Goal: Task Accomplishment & Management: Manage account settings

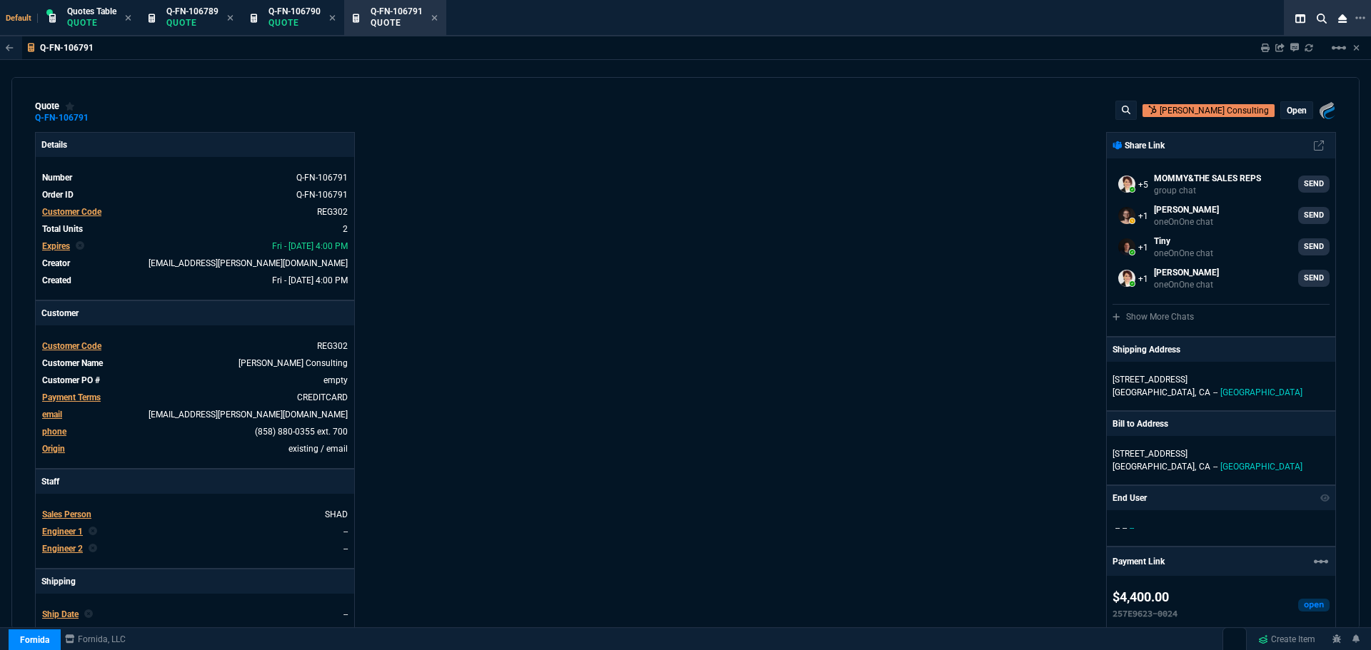
select select "4: SHAD"
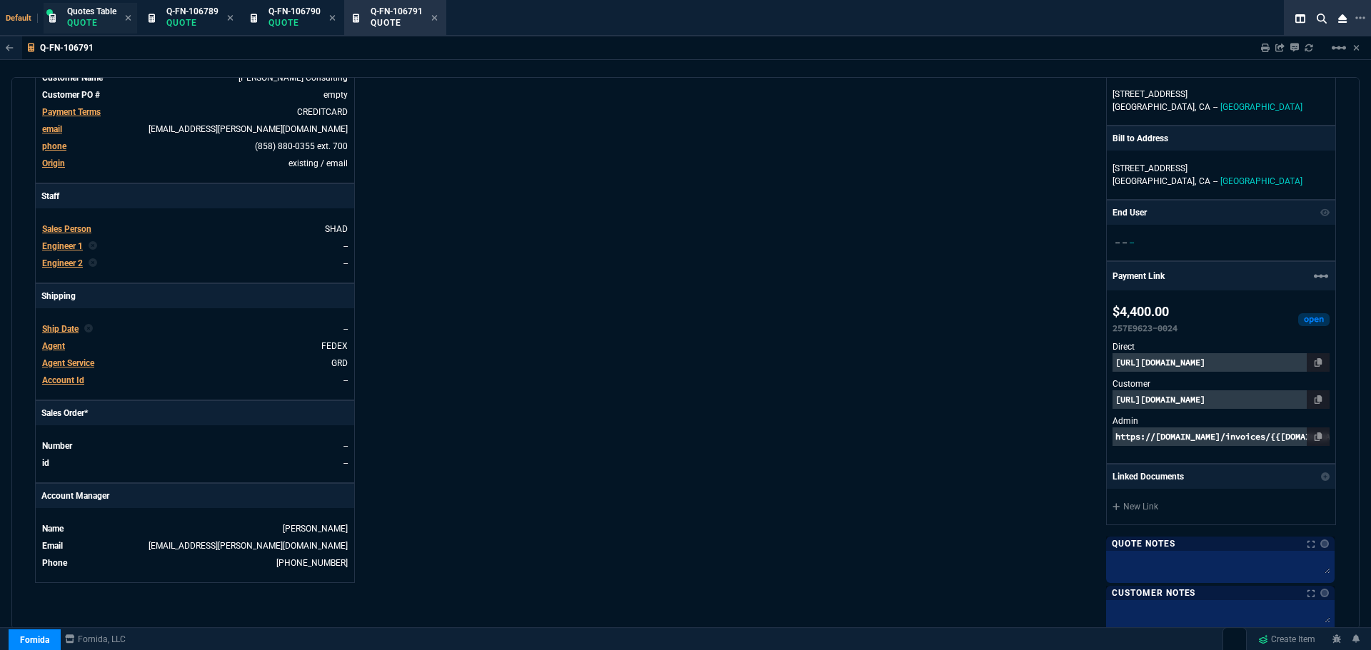
click at [94, 20] on p "Quote" at bounding box center [91, 22] width 49 height 11
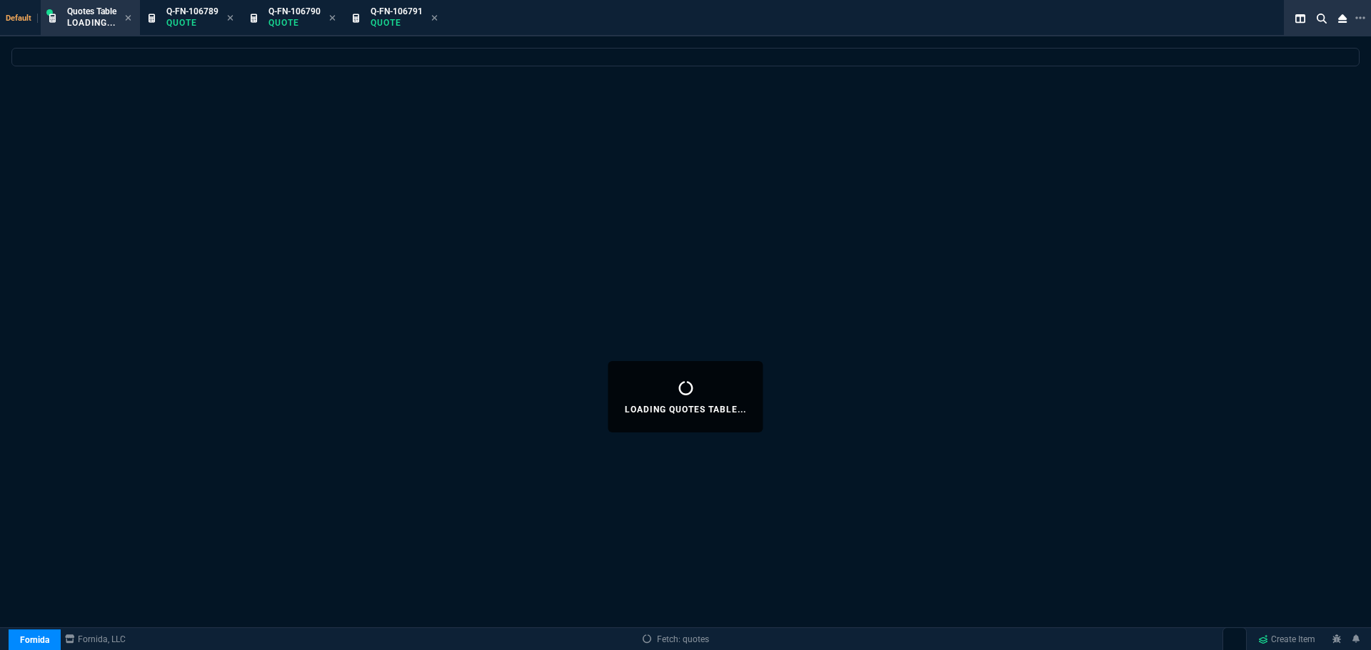
select select
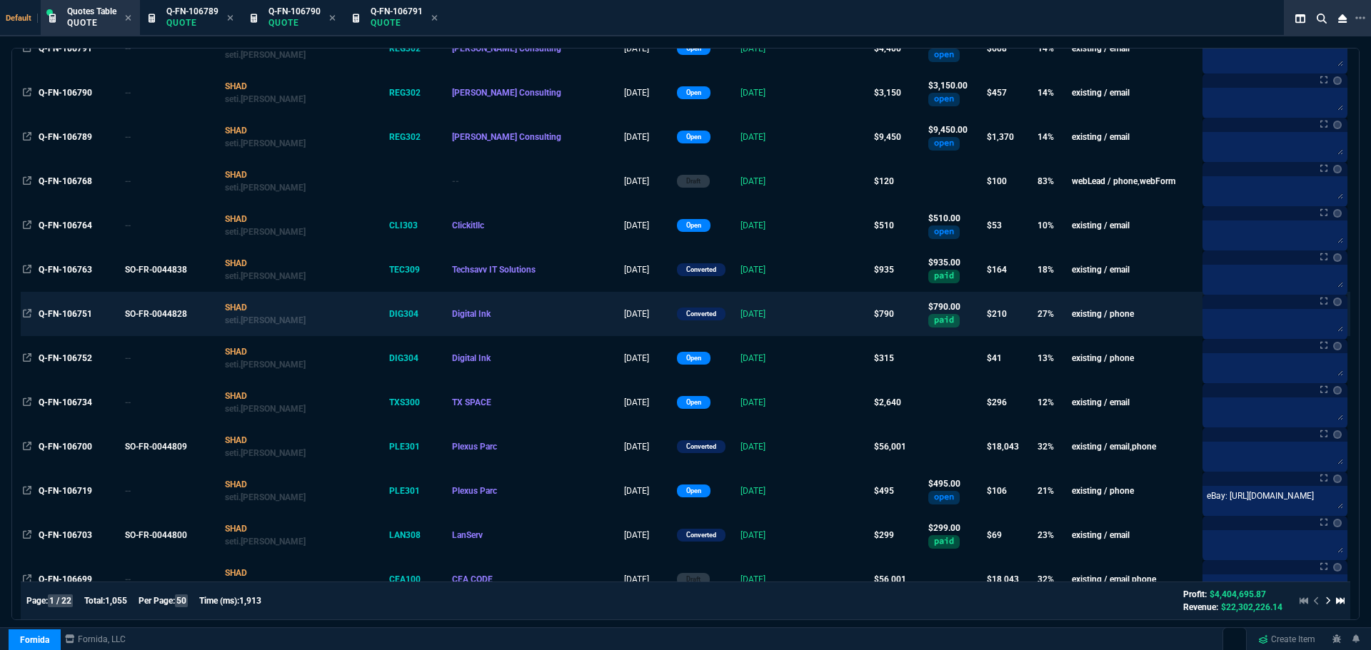
scroll to position [214, 0]
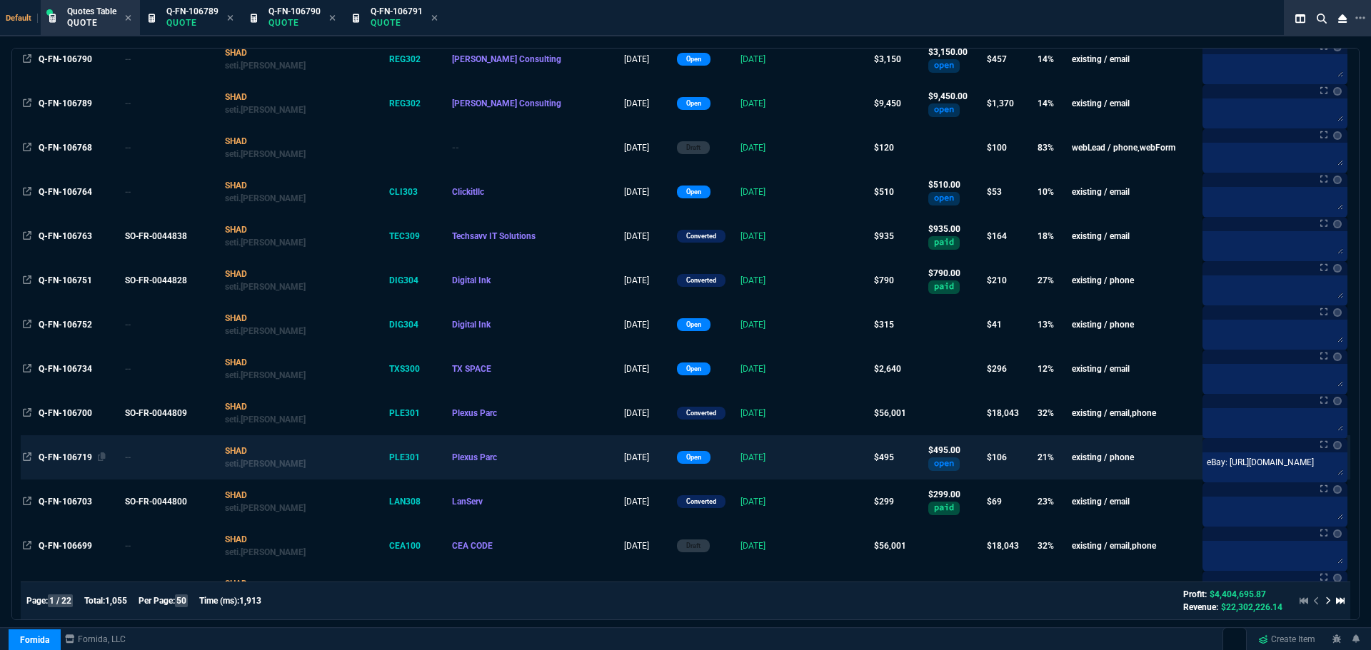
click at [75, 455] on span "Q-FN-106719" at bounding box center [66, 458] width 54 height 10
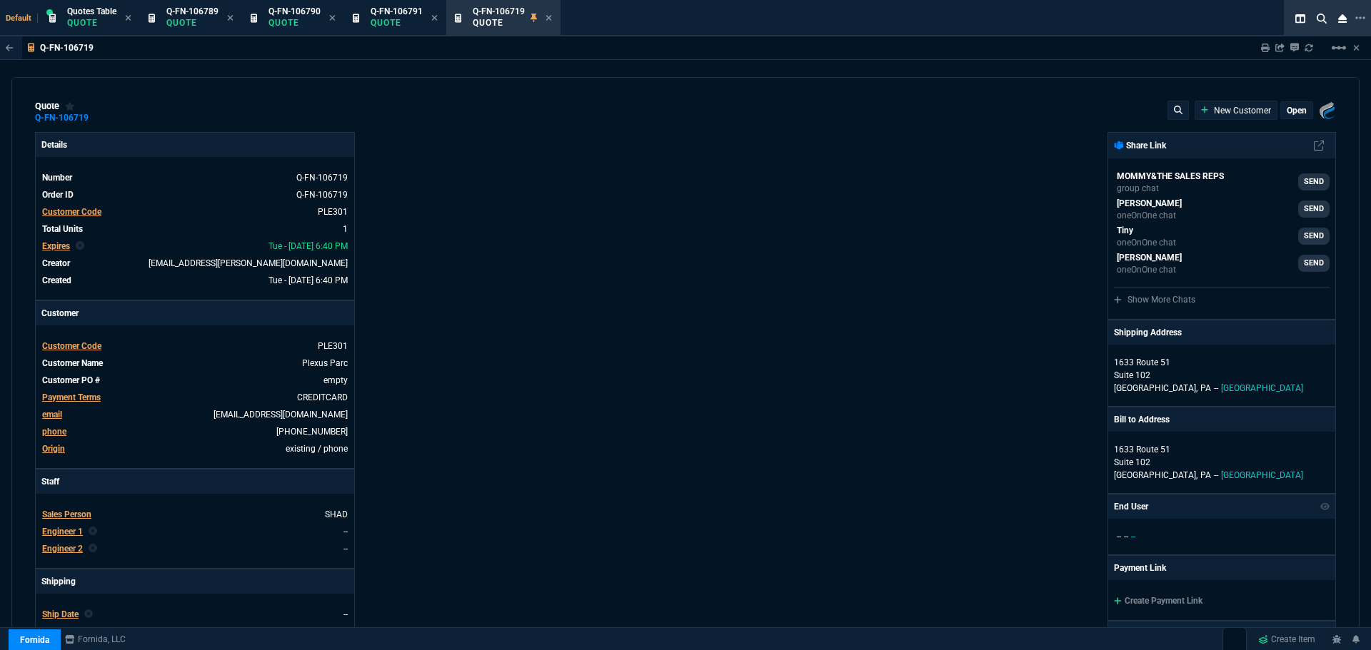
type input "25"
type input "126"
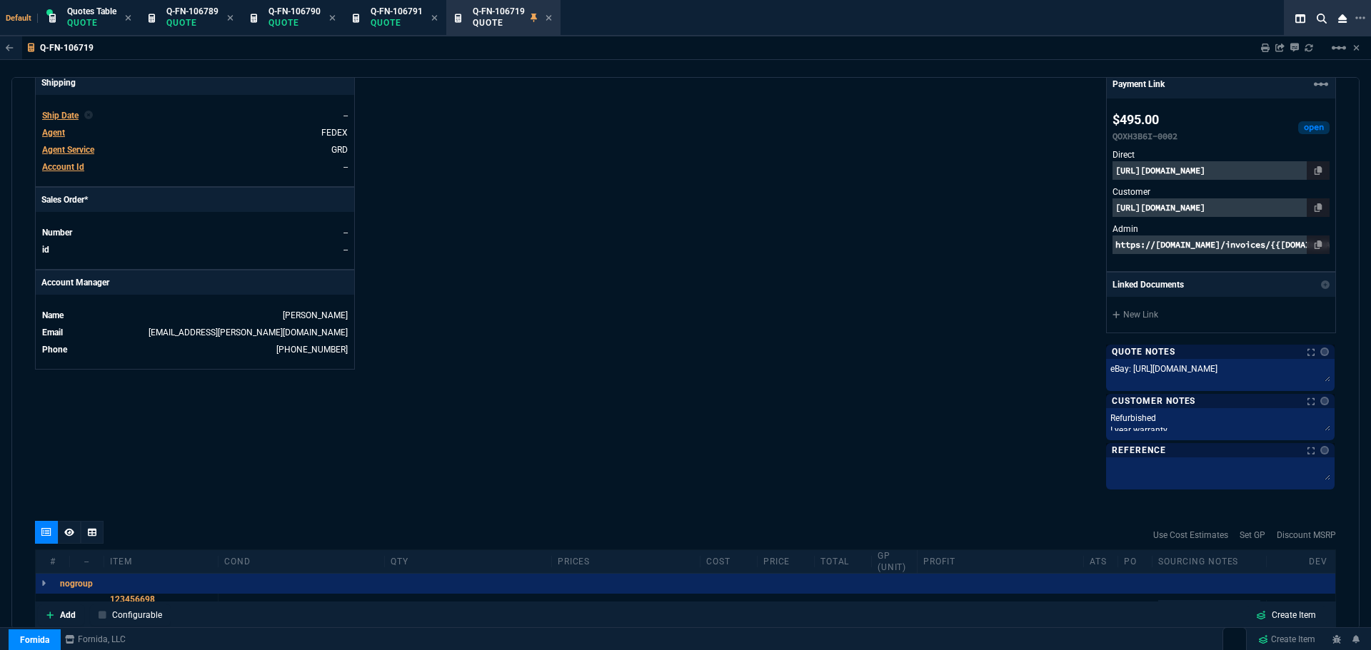
scroll to position [500, 0]
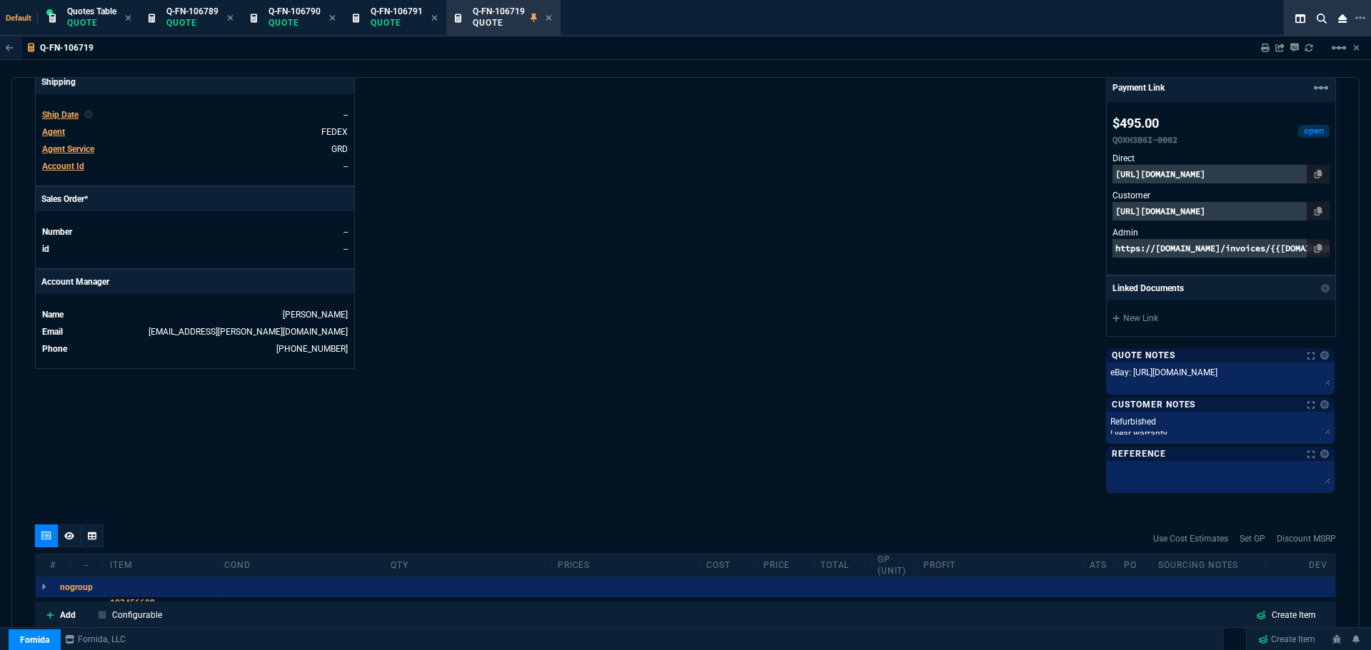
click at [1281, 213] on p "https://pay.fornida.com/public/quotes/Q-FN-106719/checkout" at bounding box center [1220, 211] width 217 height 19
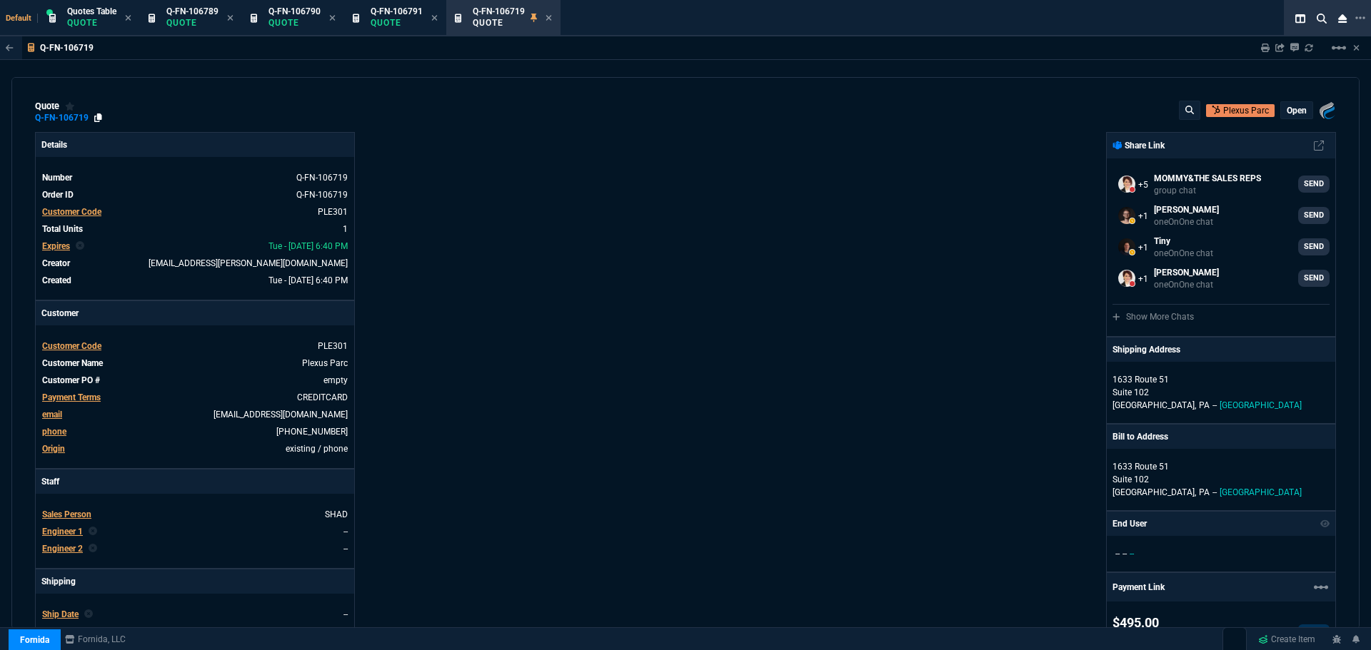
click at [99, 119] on icon at bounding box center [98, 118] width 8 height 9
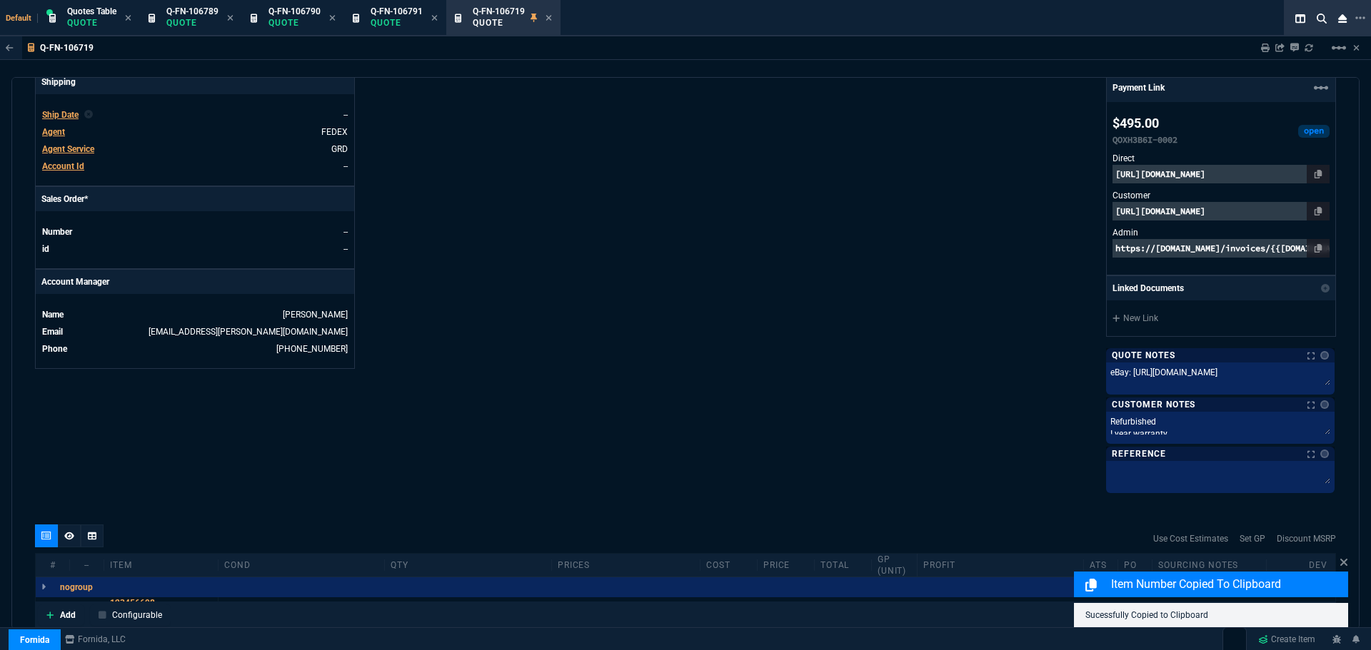
scroll to position [700, 0]
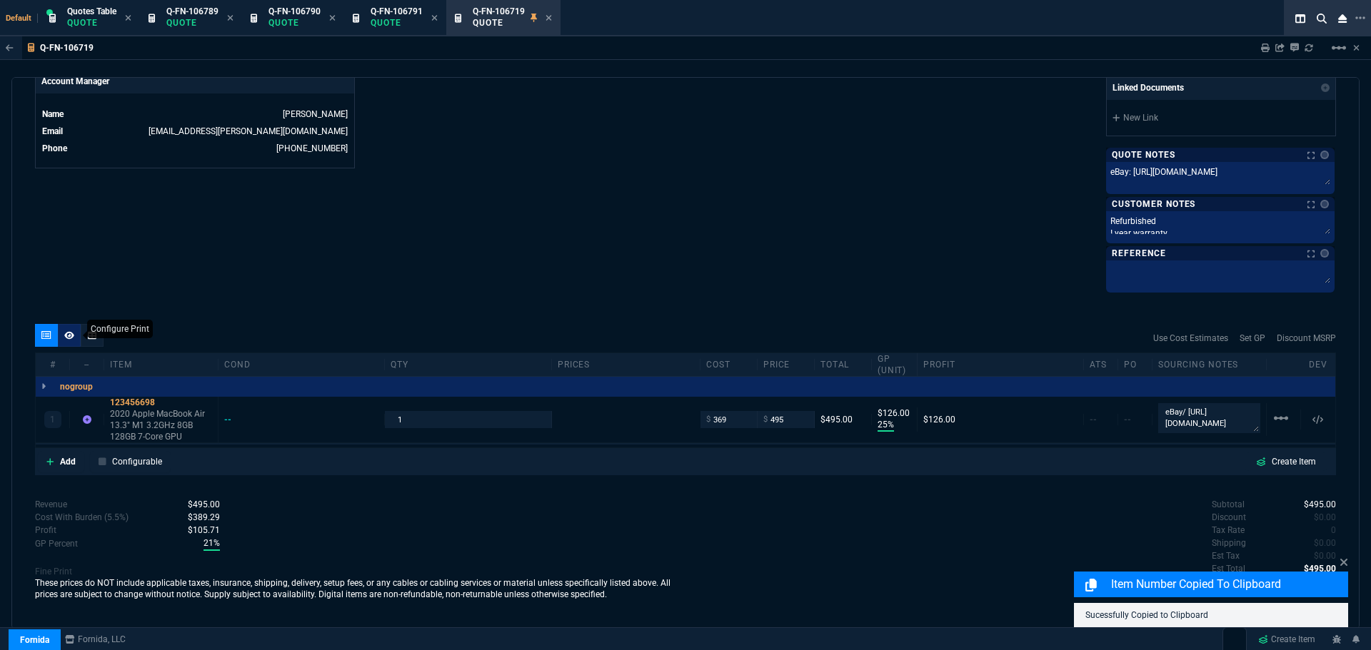
click at [69, 336] on icon at bounding box center [69, 335] width 10 height 8
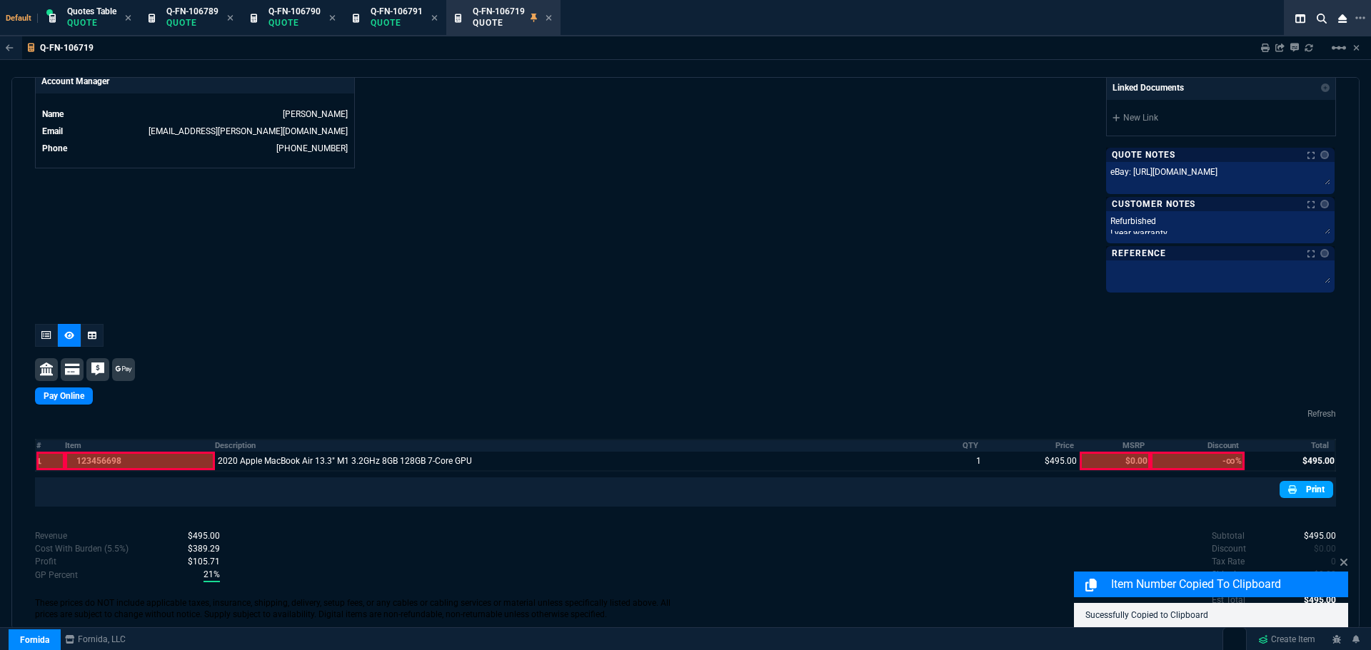
click at [1291, 489] on nx-icon at bounding box center [1293, 489] width 11 height 13
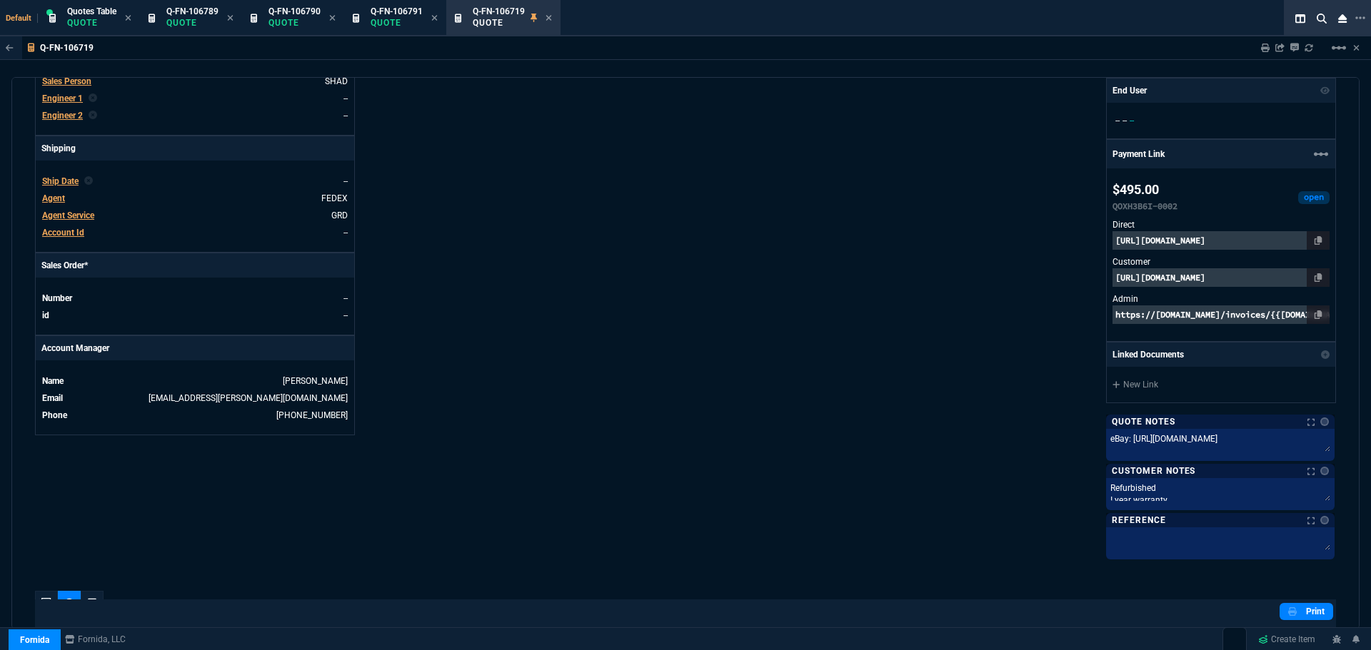
scroll to position [428, 0]
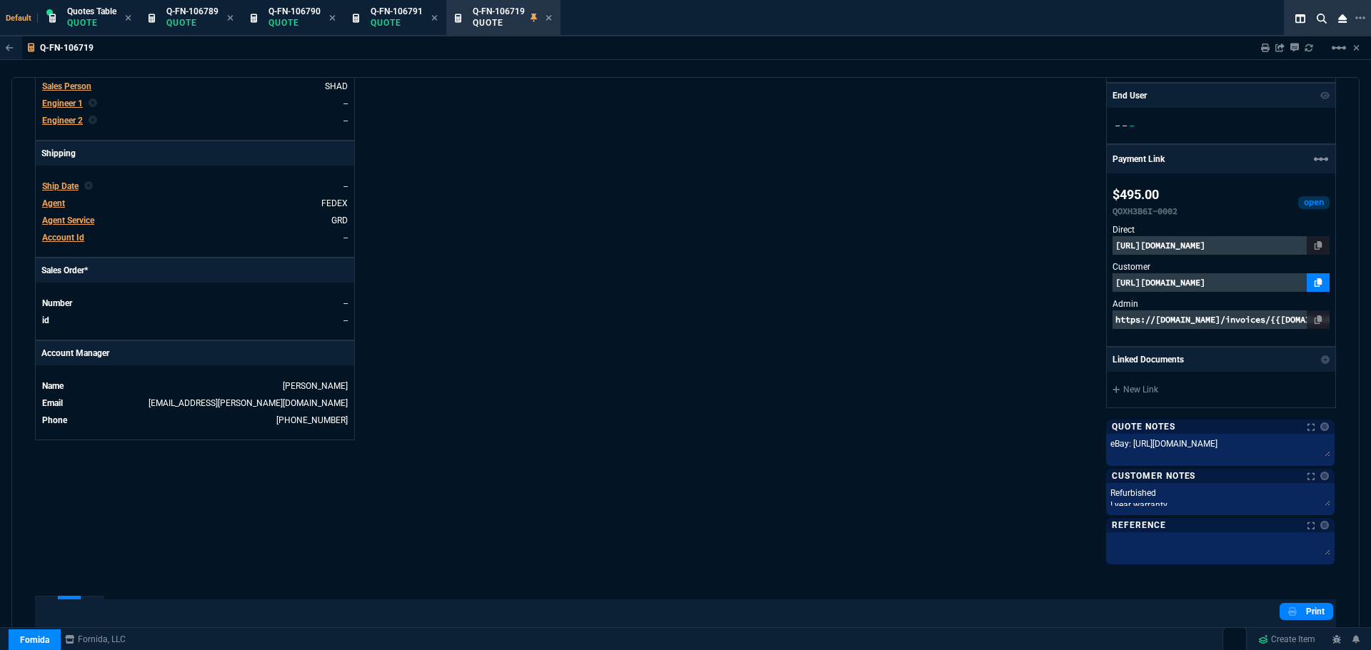
click at [1314, 281] on icon at bounding box center [1318, 282] width 8 height 9
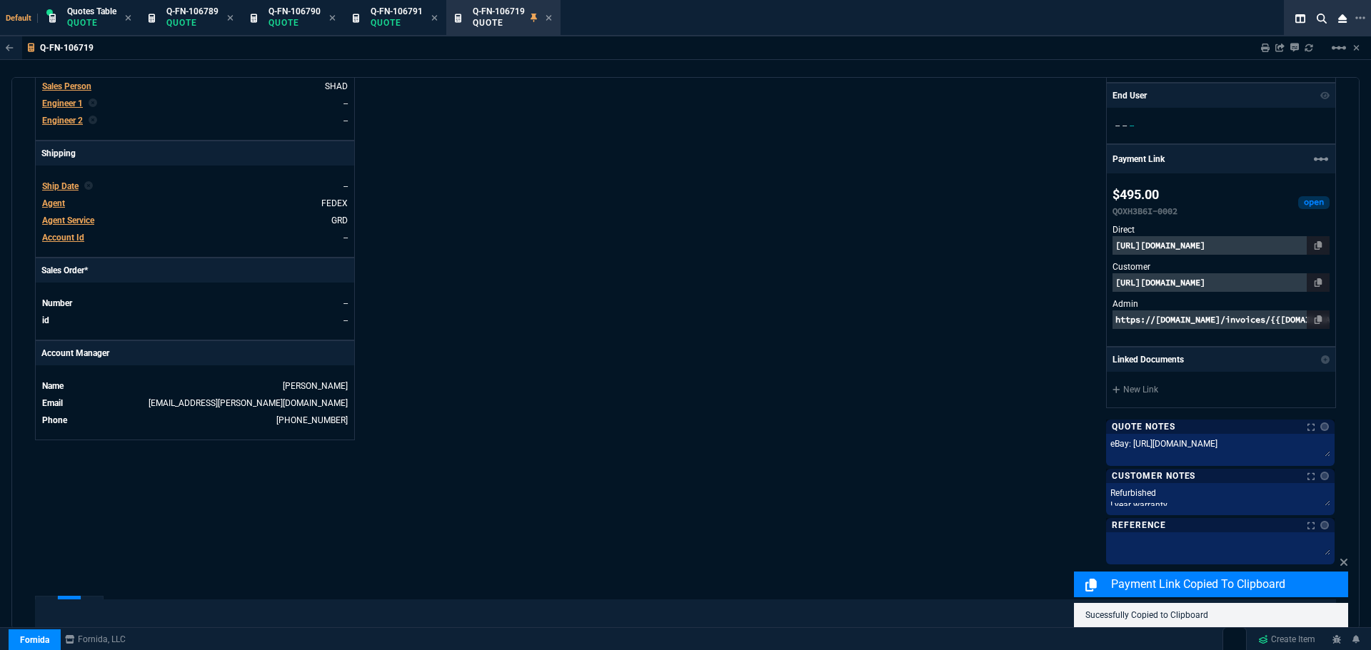
click at [1251, 278] on p "https://pay.fornida.com/public/quotes/Q-FN-106719/checkout" at bounding box center [1220, 282] width 217 height 19
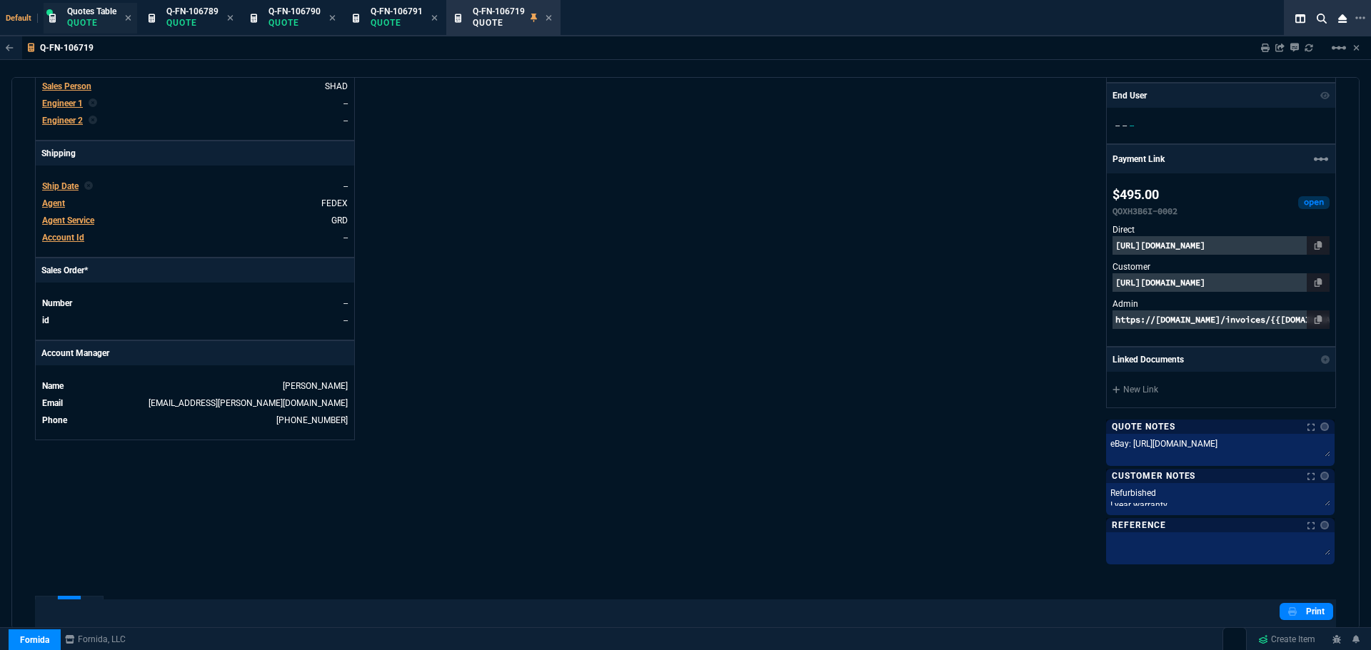
click at [85, 23] on p "Quote" at bounding box center [91, 22] width 49 height 11
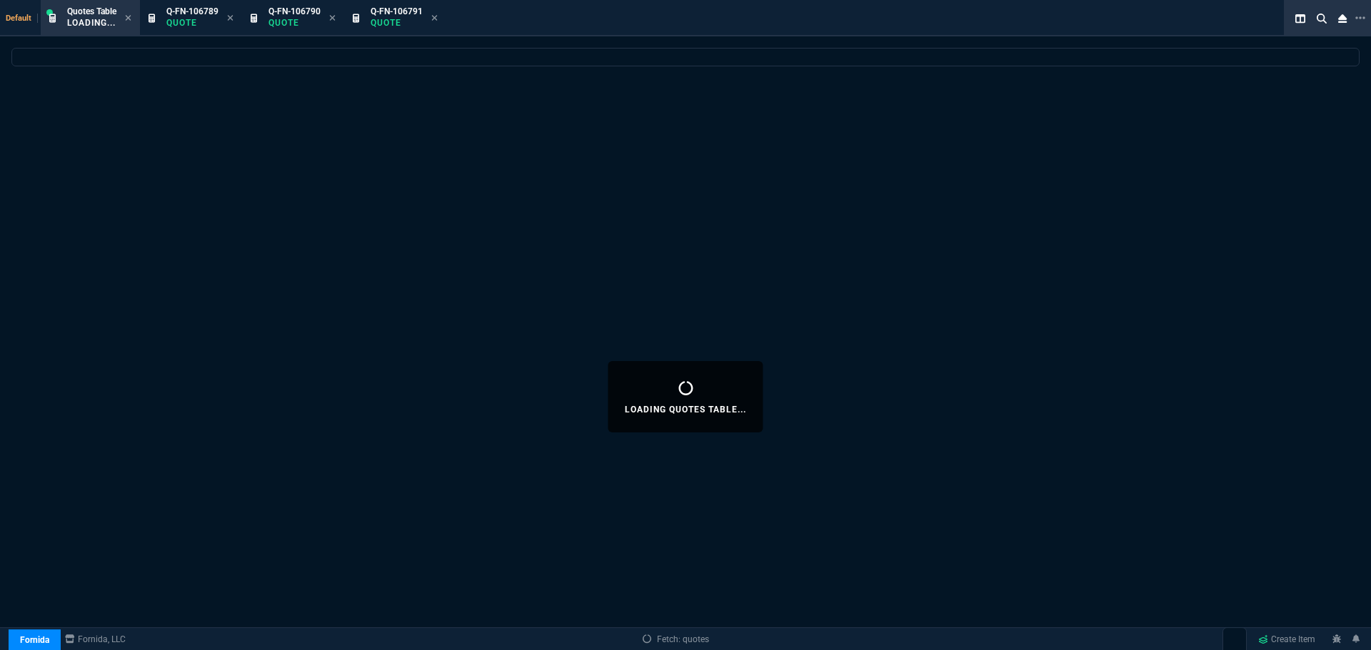
select select
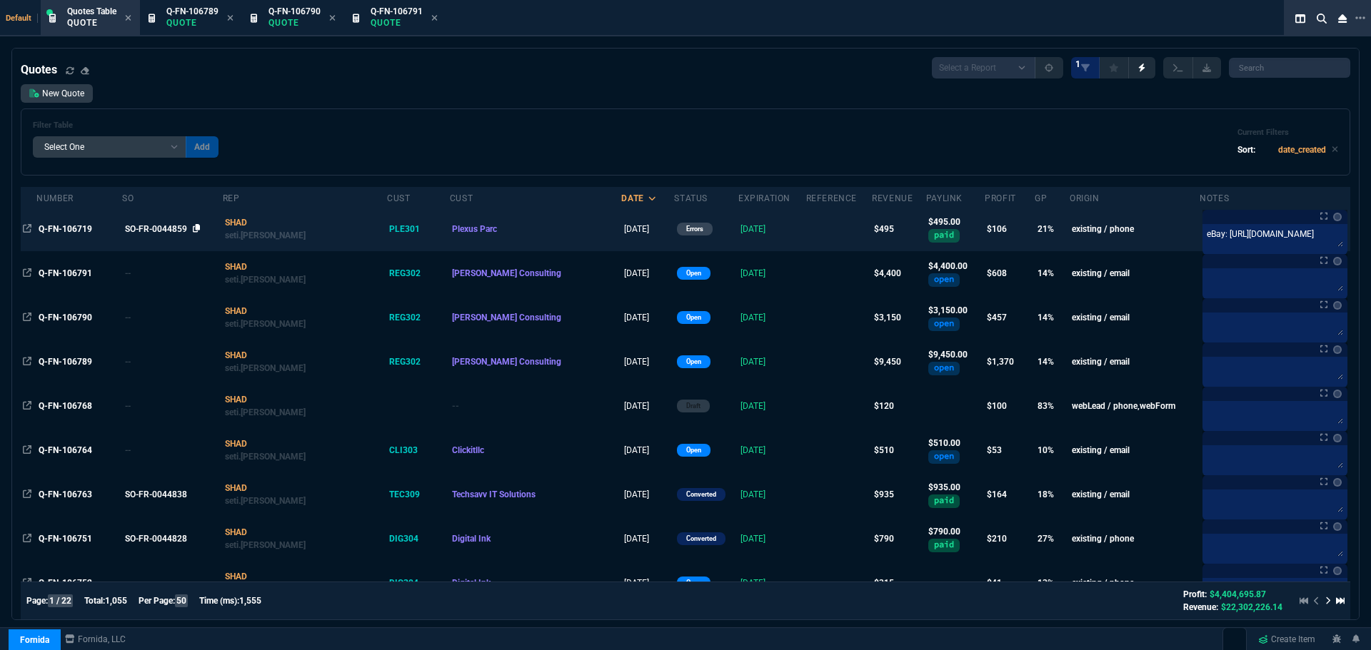
click at [201, 226] on icon at bounding box center [197, 228] width 8 height 9
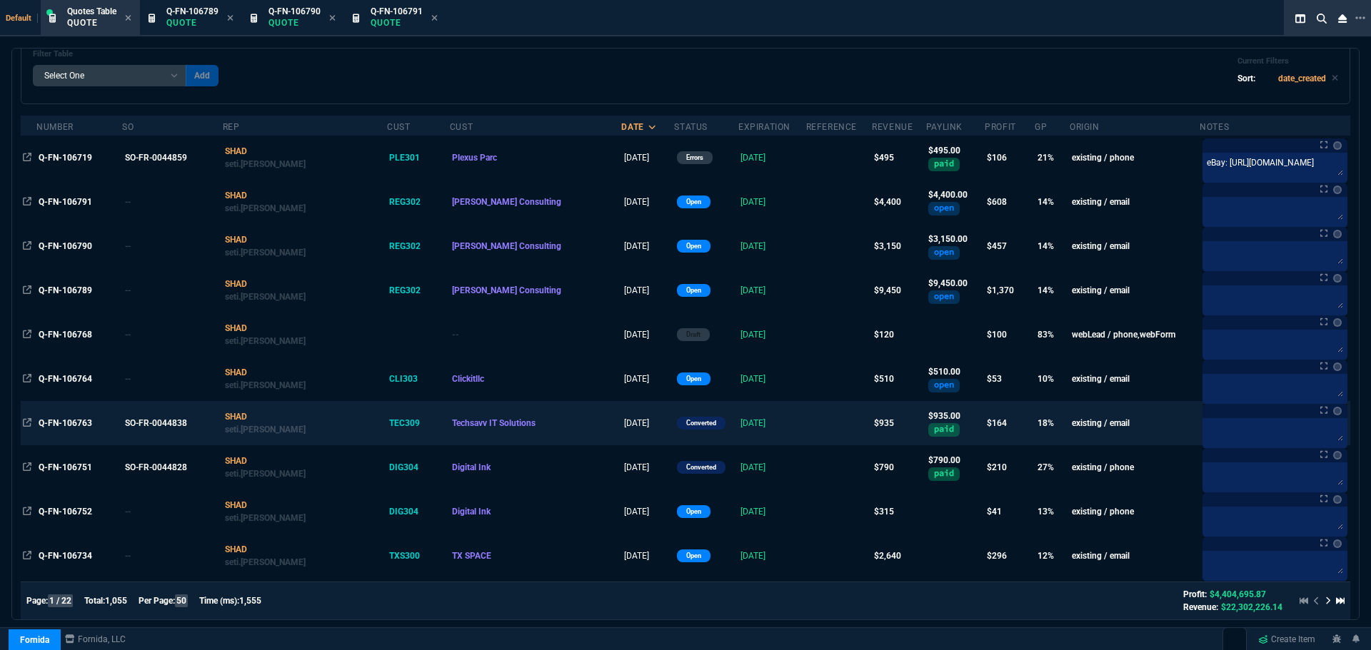
scroll to position [0, 0]
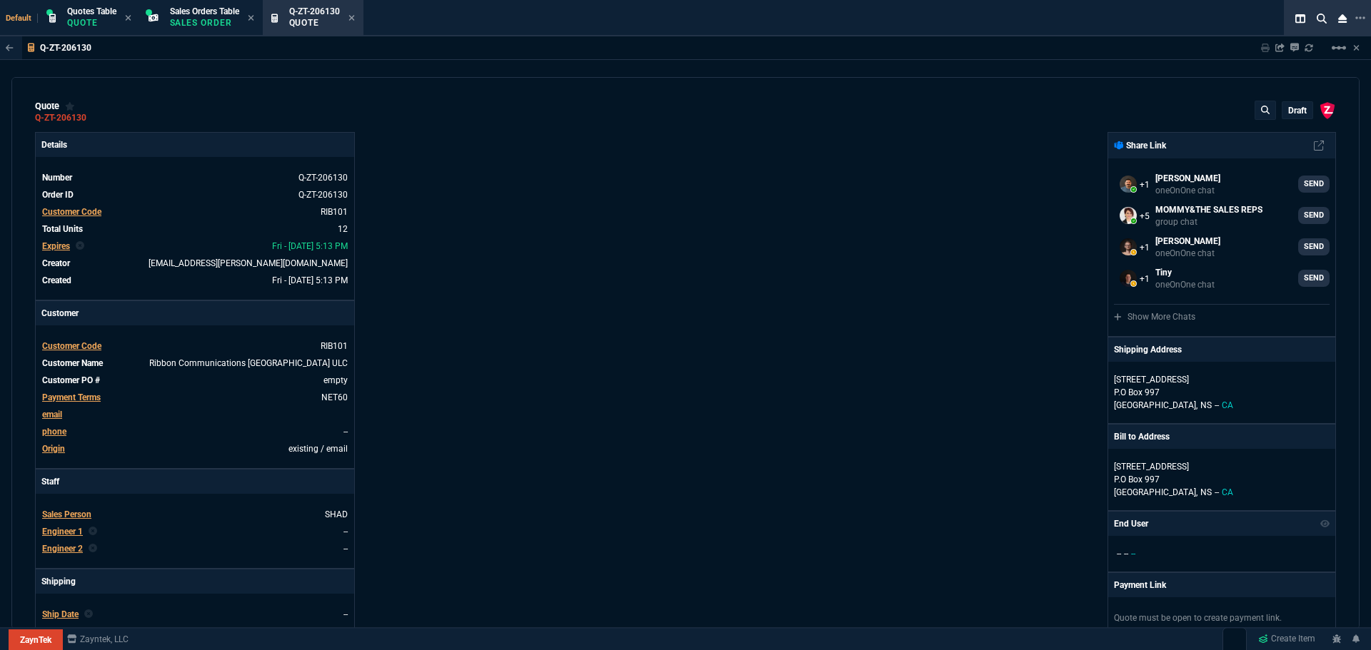
select select "4: SHAD"
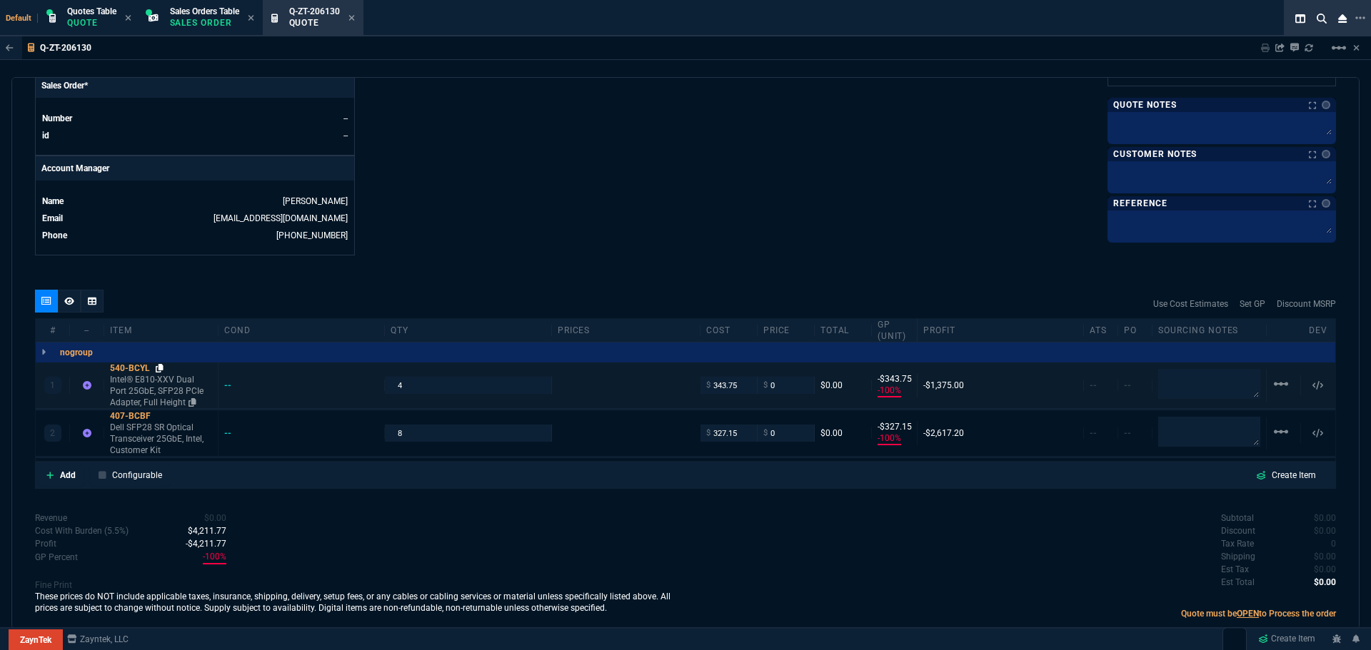
click at [161, 366] on icon at bounding box center [160, 368] width 8 height 9
click at [798, 385] on input "0" at bounding box center [785, 385] width 45 height 16
type input "399"
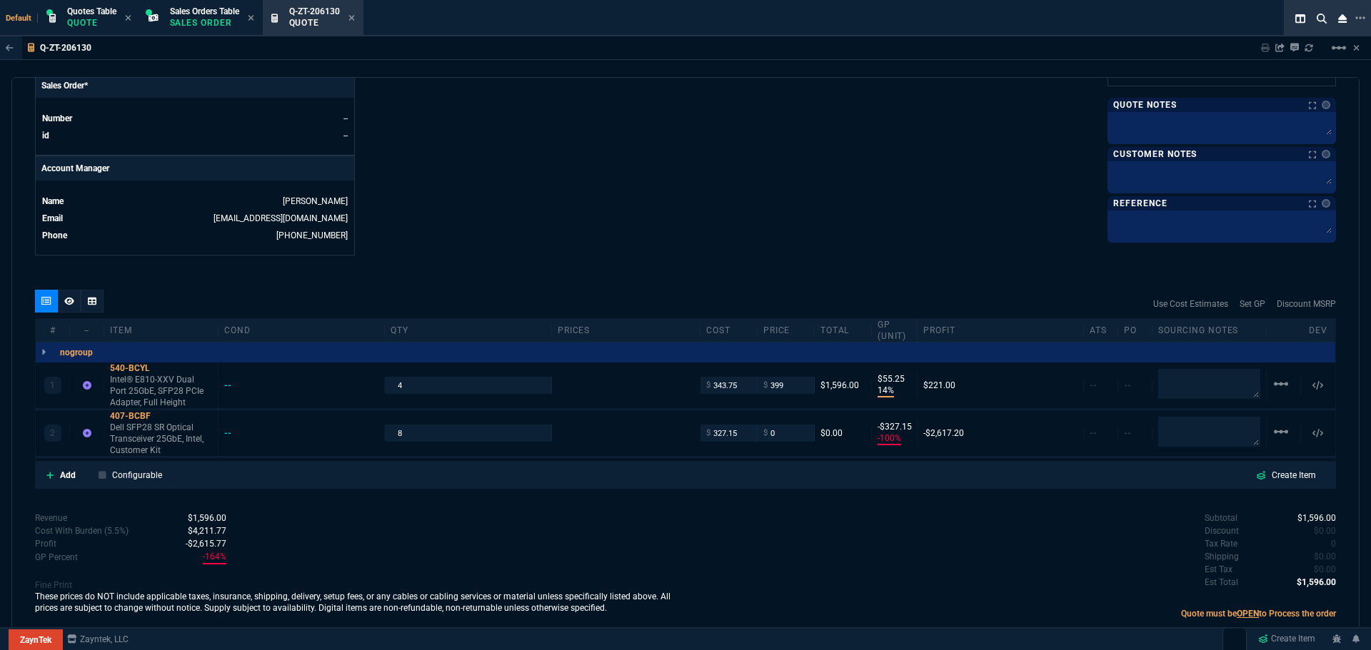
type input "14"
type input "55"
click at [114, 370] on div "540-BCYL" at bounding box center [161, 368] width 102 height 11
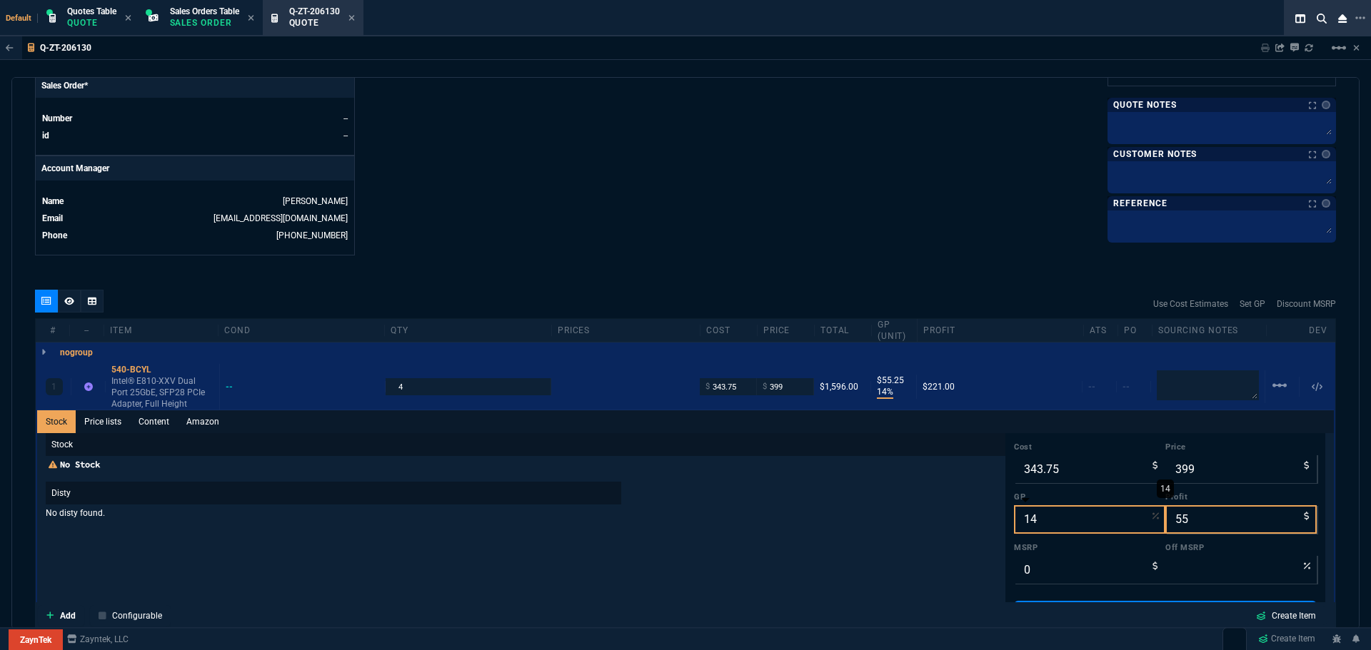
click at [1036, 524] on input "14" at bounding box center [1089, 519] width 151 height 29
type input "2"
type input "351"
type input "7"
type input "20"
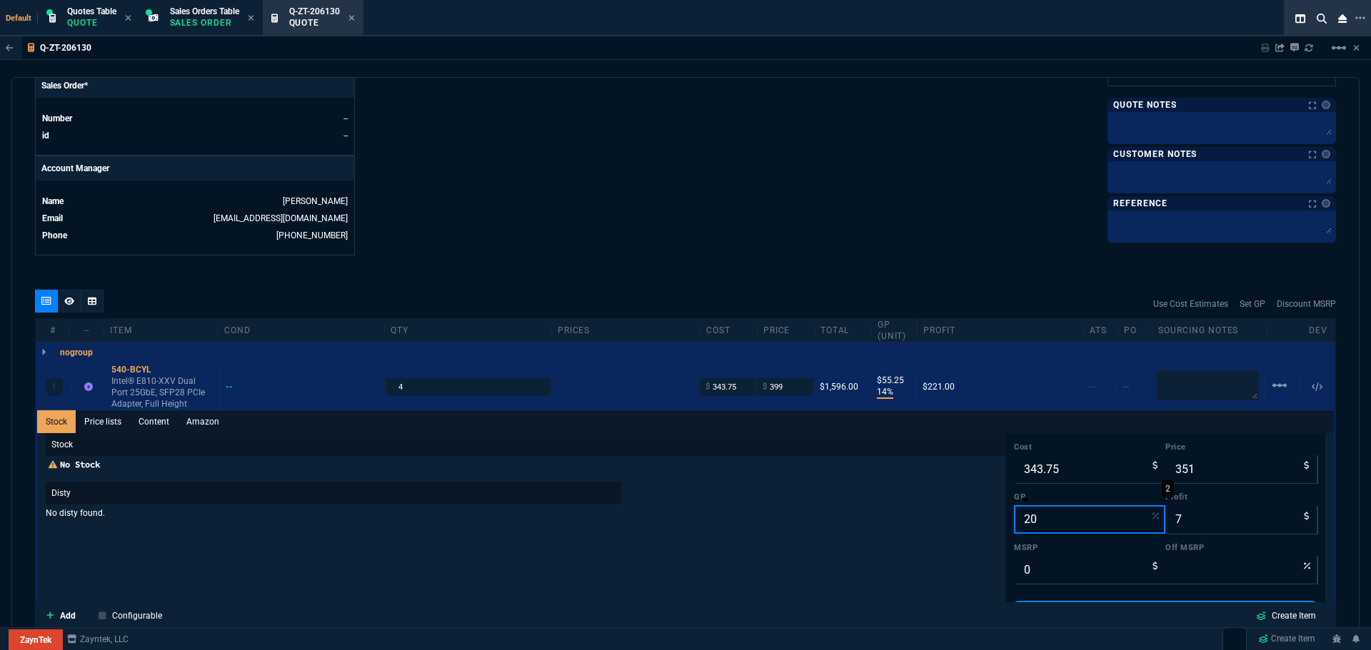
type input "430"
type input "86"
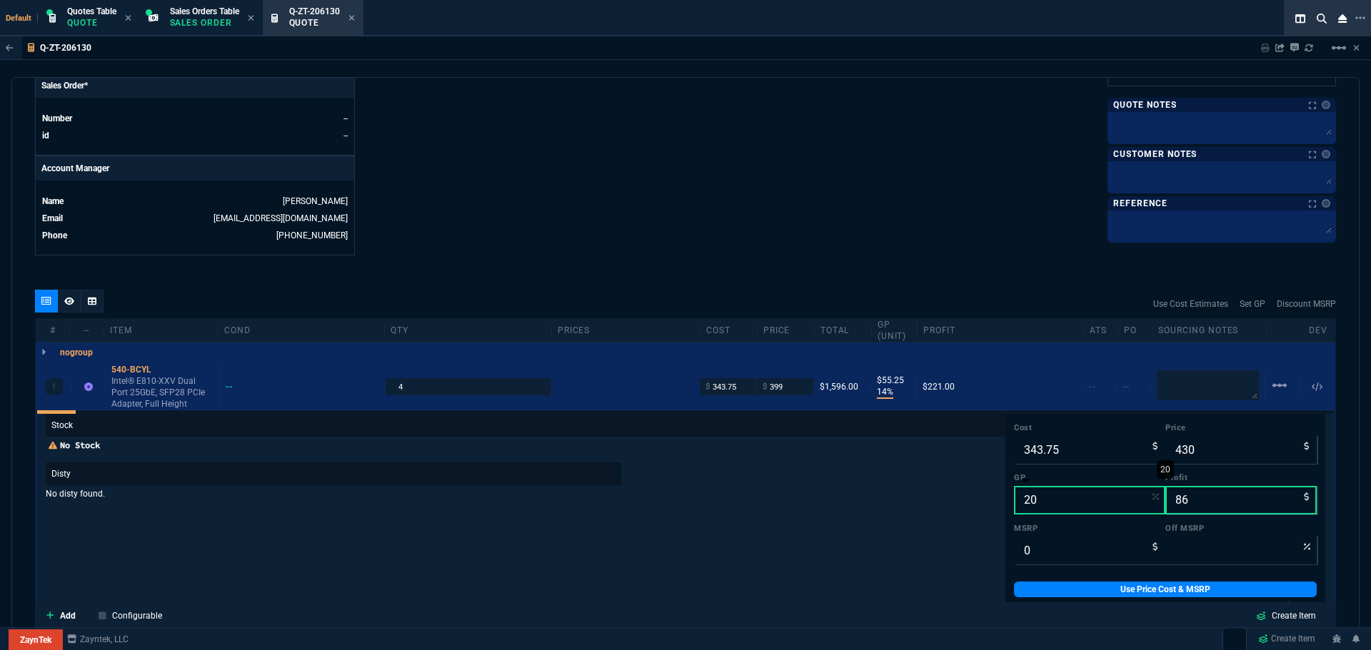
scroll to position [24, 0]
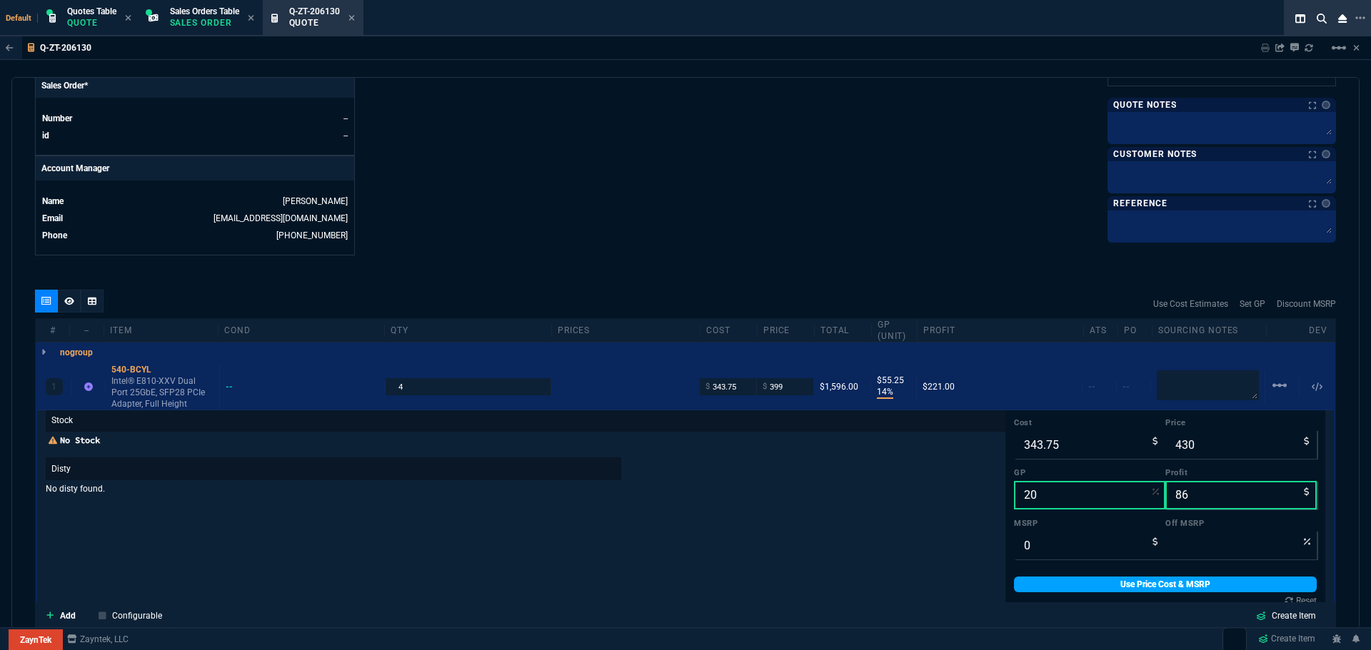
type input "20"
click at [1095, 589] on link "Use Price Cost & MSRP" at bounding box center [1165, 585] width 303 height 16
type input "430"
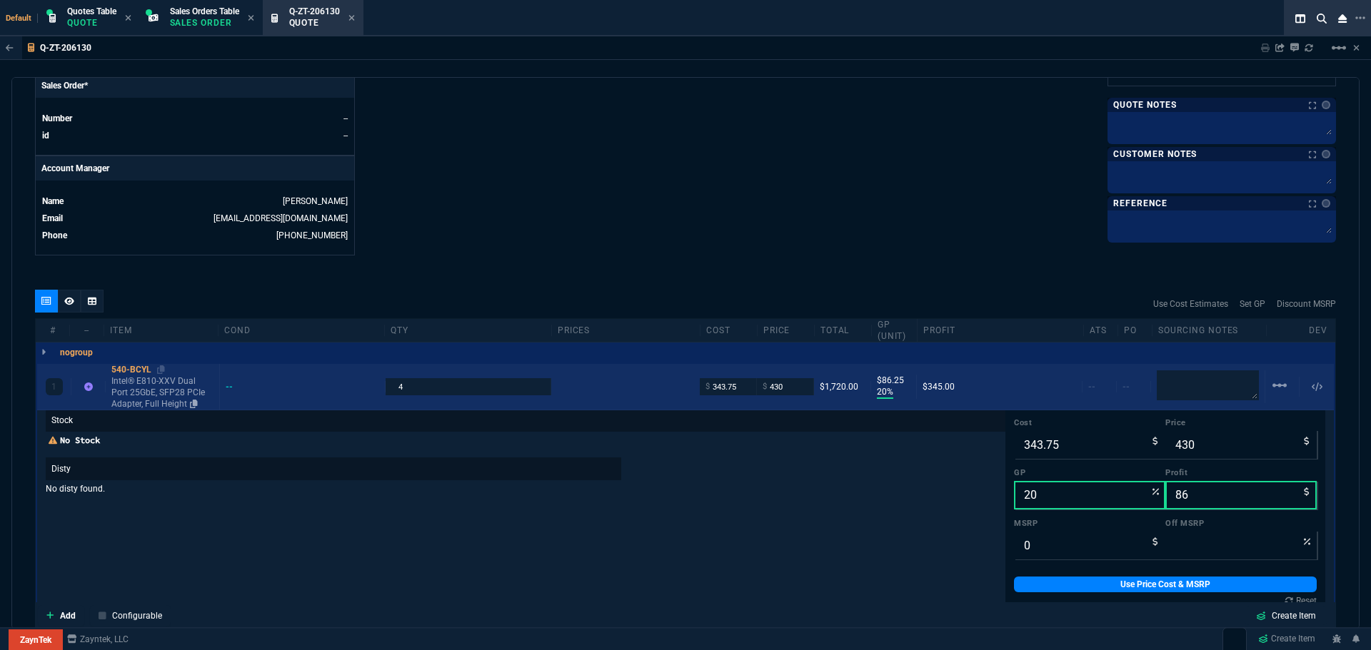
click at [124, 366] on div "540-BCYL" at bounding box center [162, 369] width 102 height 11
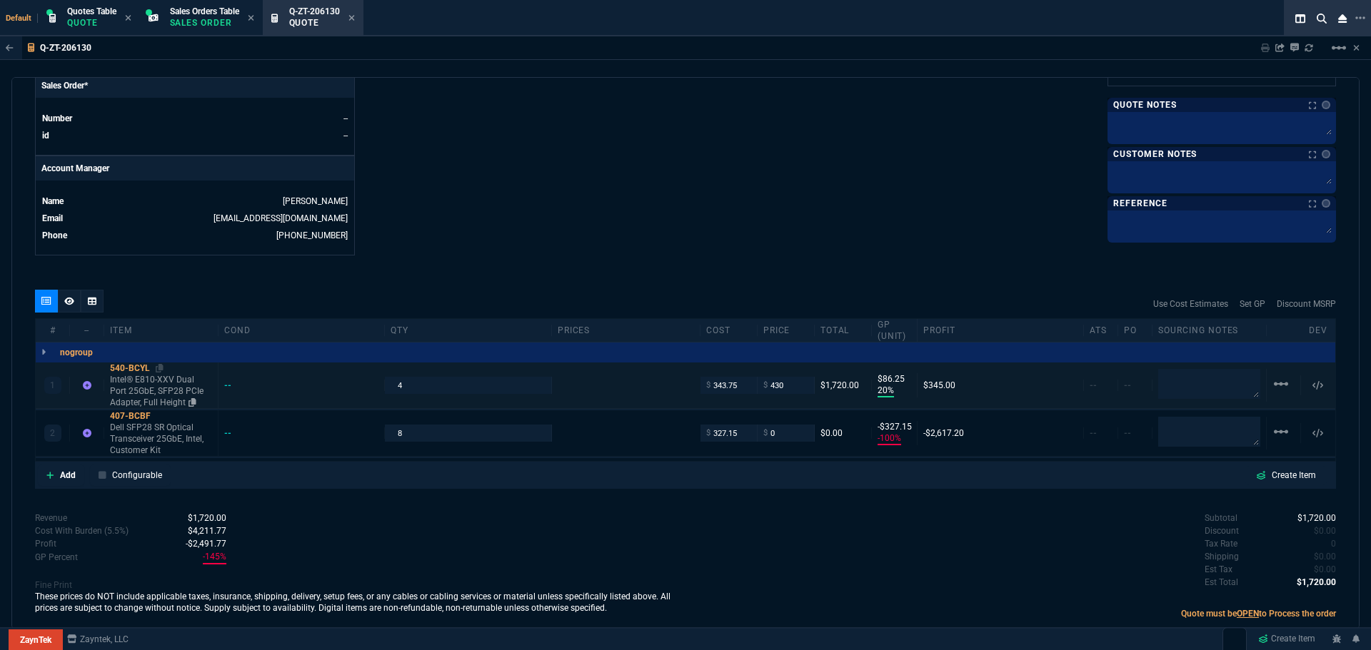
scroll to position [0, 0]
click at [133, 415] on div "407-BCBF" at bounding box center [161, 415] width 102 height 11
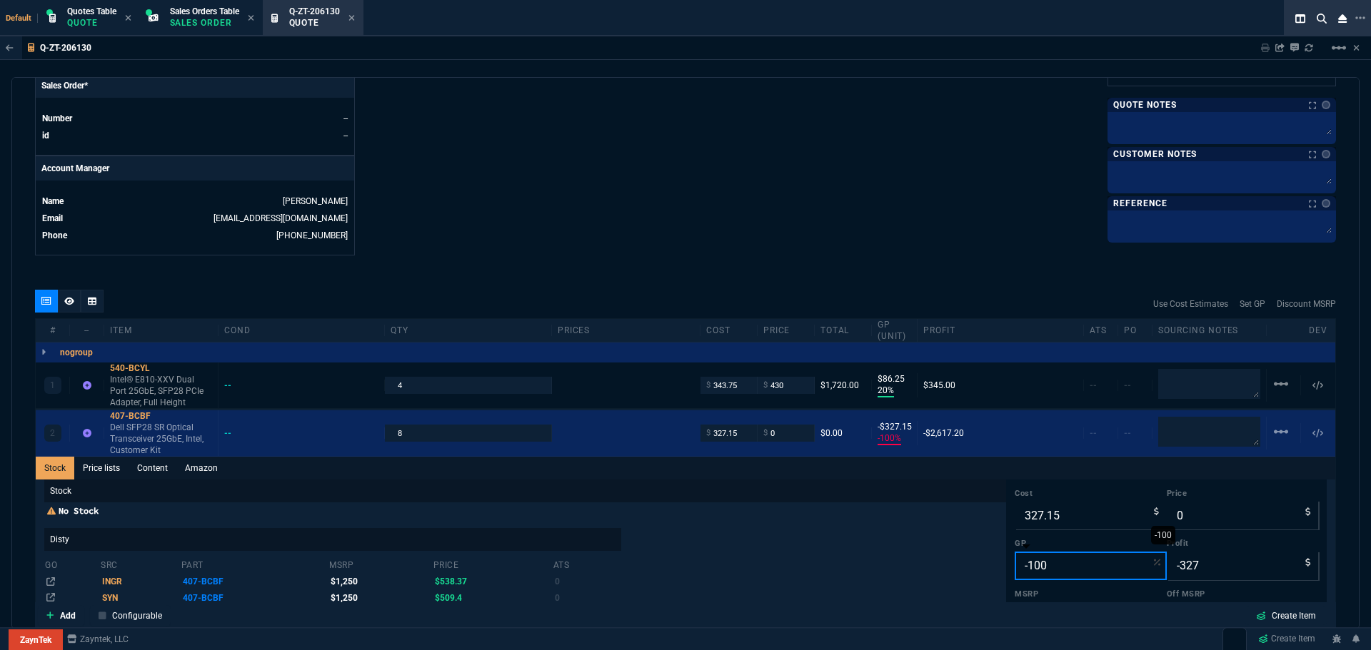
click at [1052, 571] on input "-100" at bounding box center [1090, 566] width 152 height 29
type input "2"
type input "334"
type input "7"
type input "25"
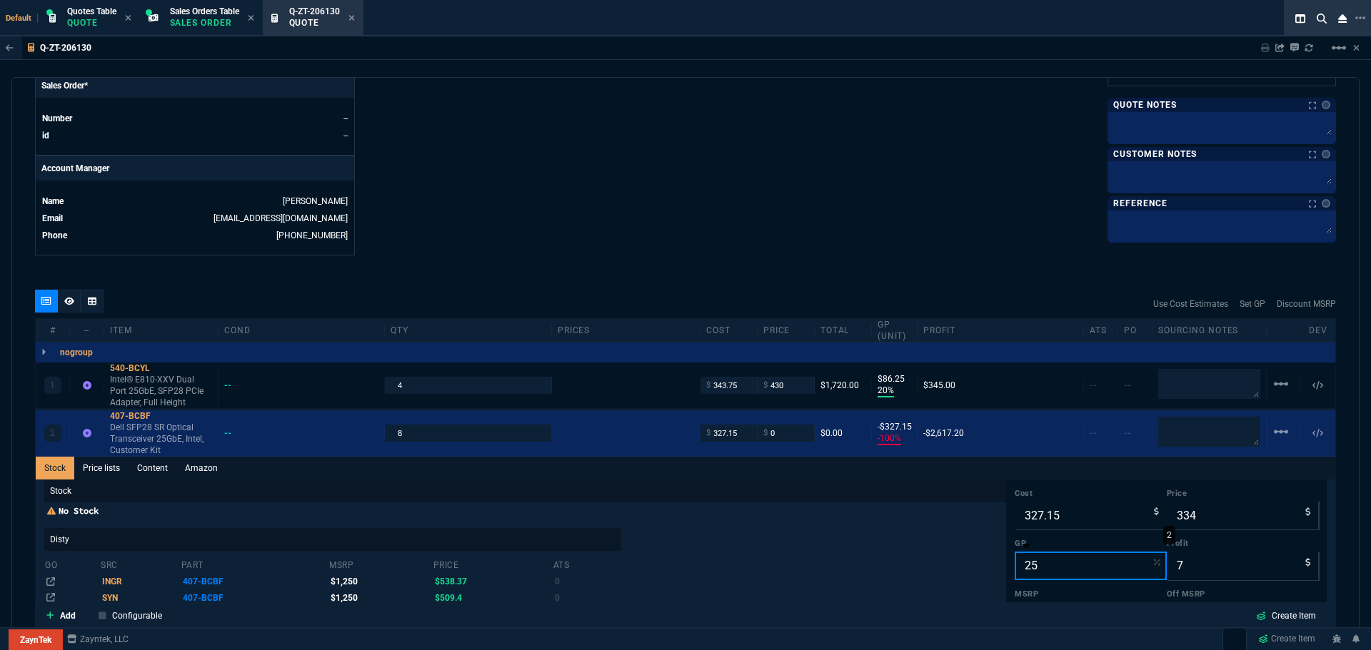
type input "436"
type input "109"
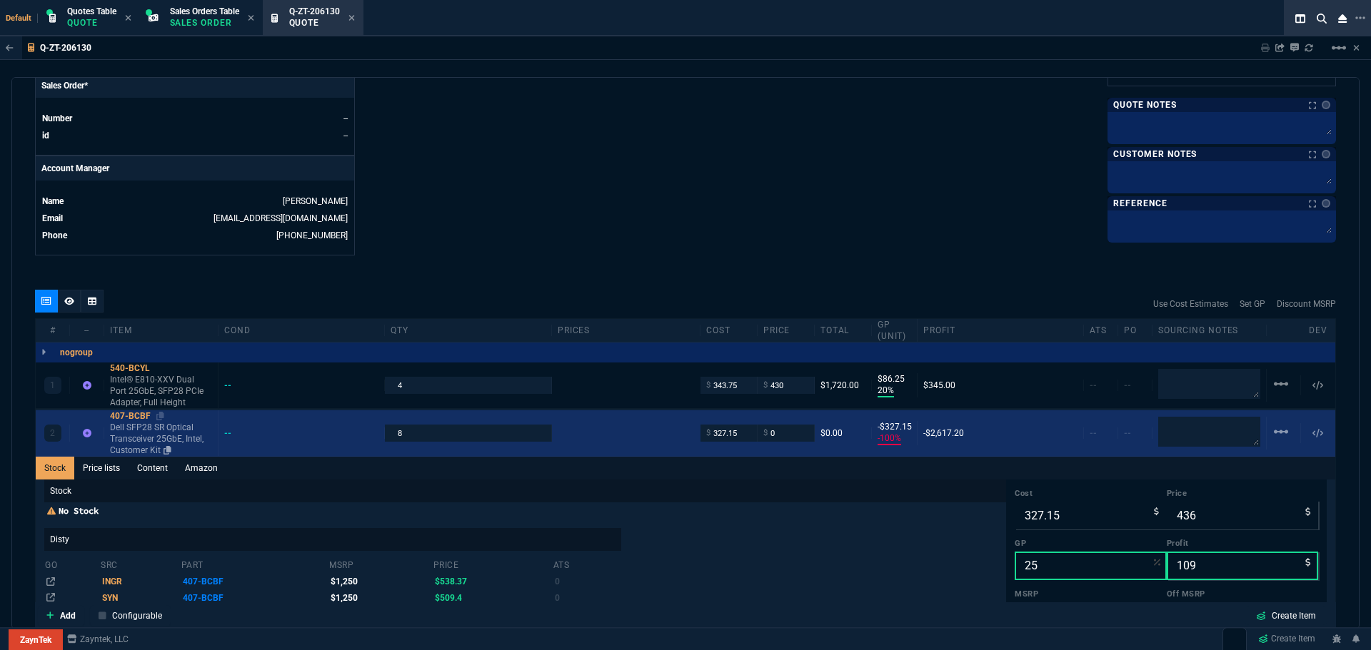
type input "25"
click at [140, 418] on div "407-BCBF" at bounding box center [161, 415] width 102 height 11
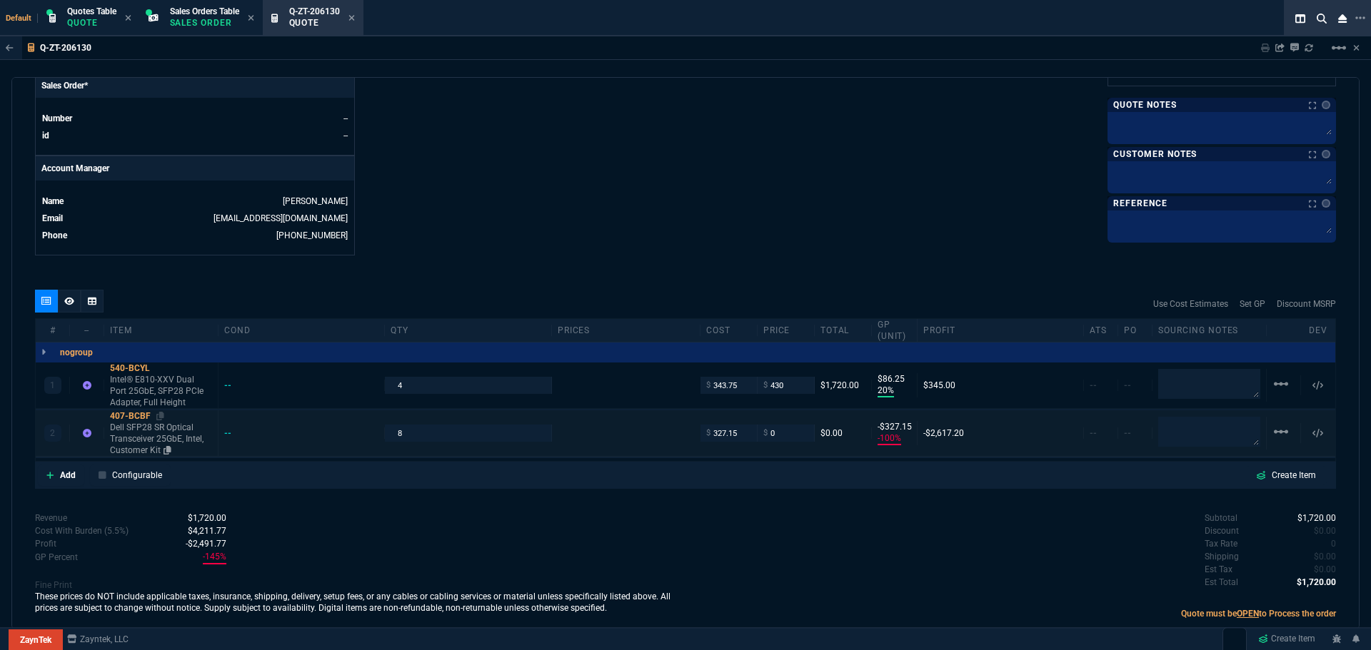
click at [140, 413] on div "407-BCBF" at bounding box center [161, 415] width 102 height 11
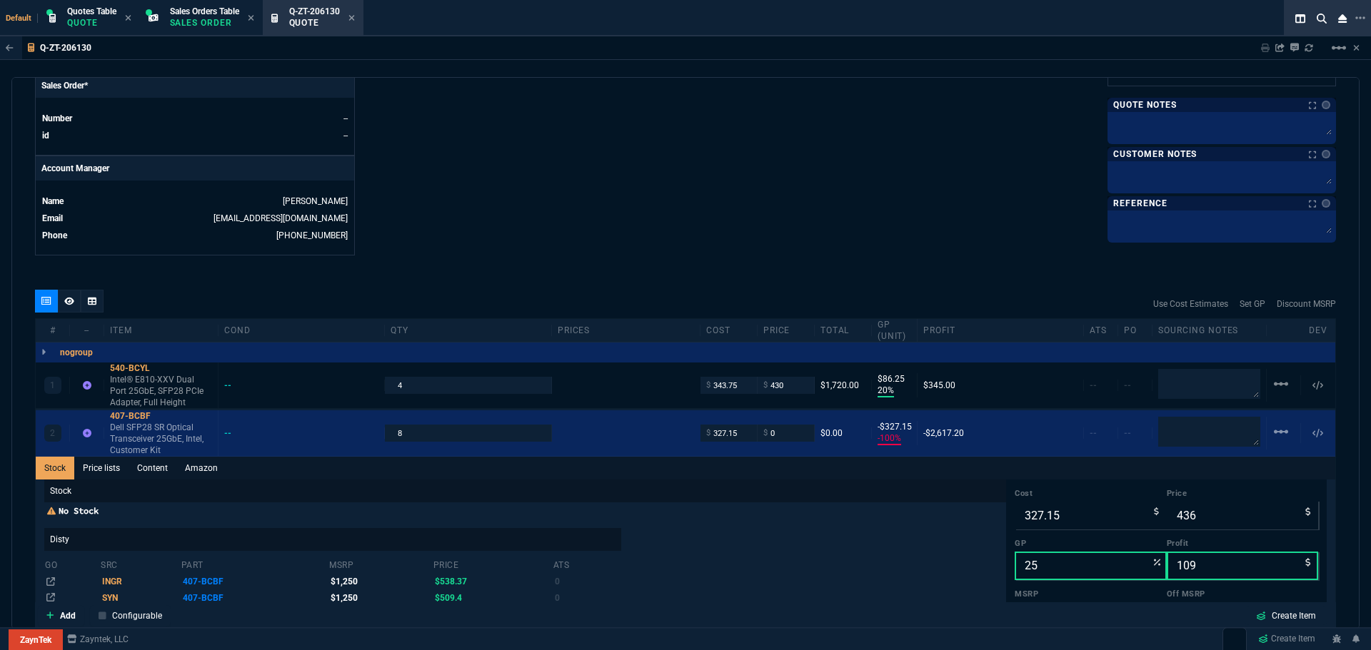
scroll to position [1042, 0]
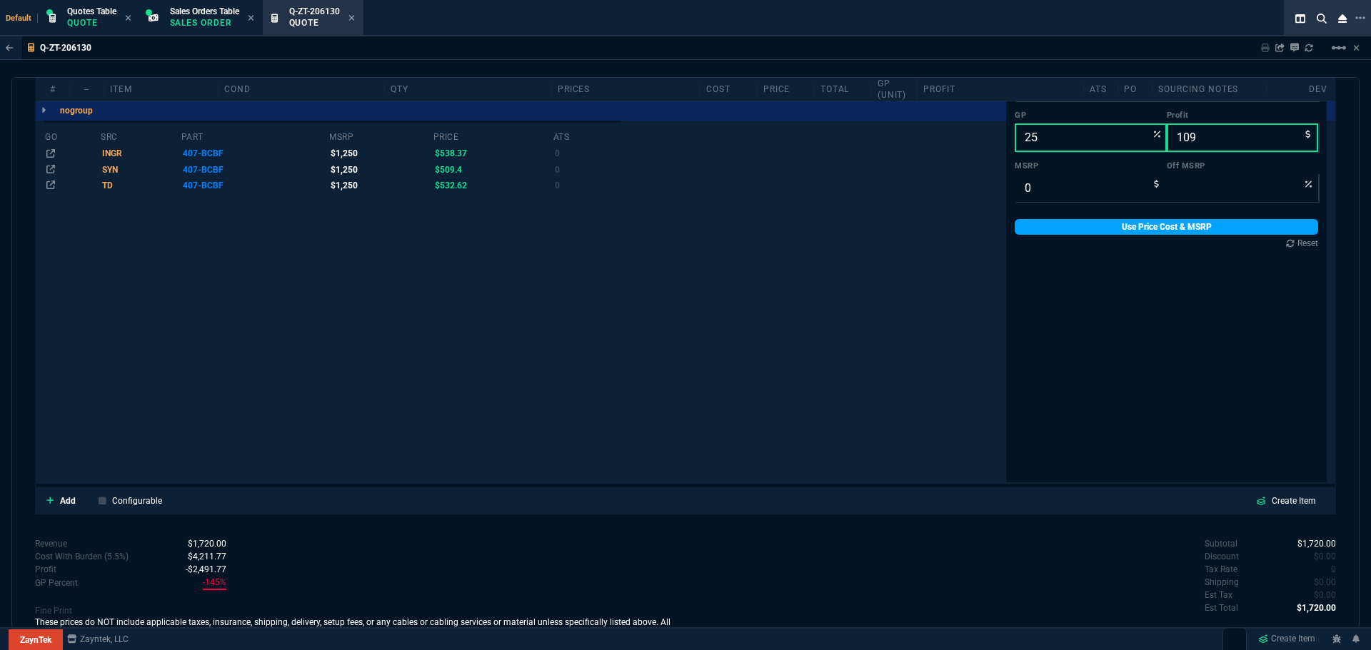
click at [1131, 230] on link "Use Price Cost & MSRP" at bounding box center [1165, 227] width 303 height 16
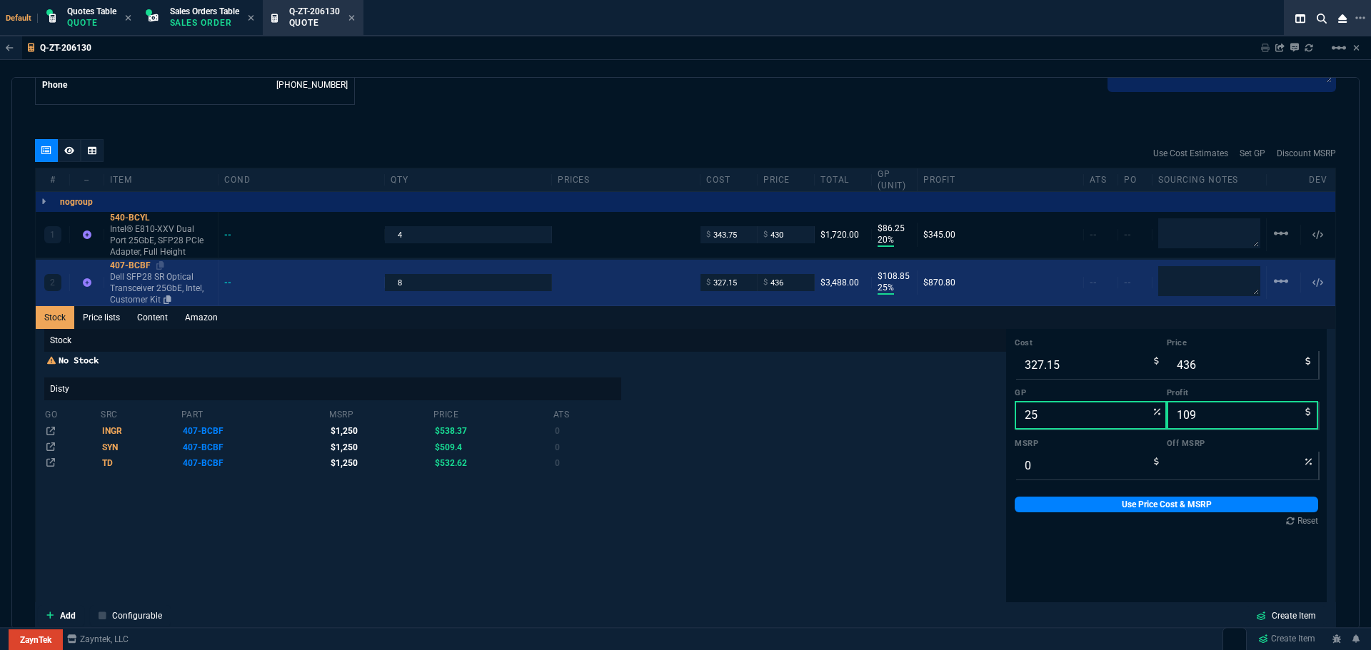
scroll to position [756, 0]
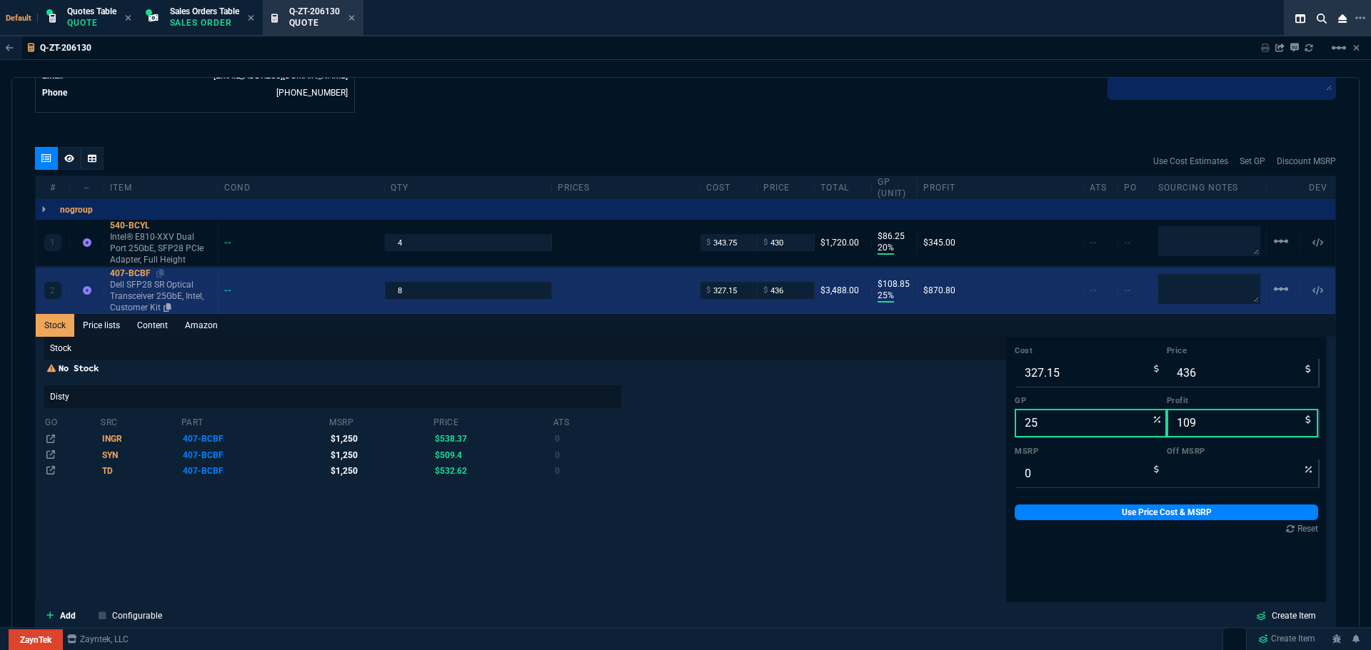
click at [134, 271] on div "407-BCBF" at bounding box center [161, 273] width 102 height 11
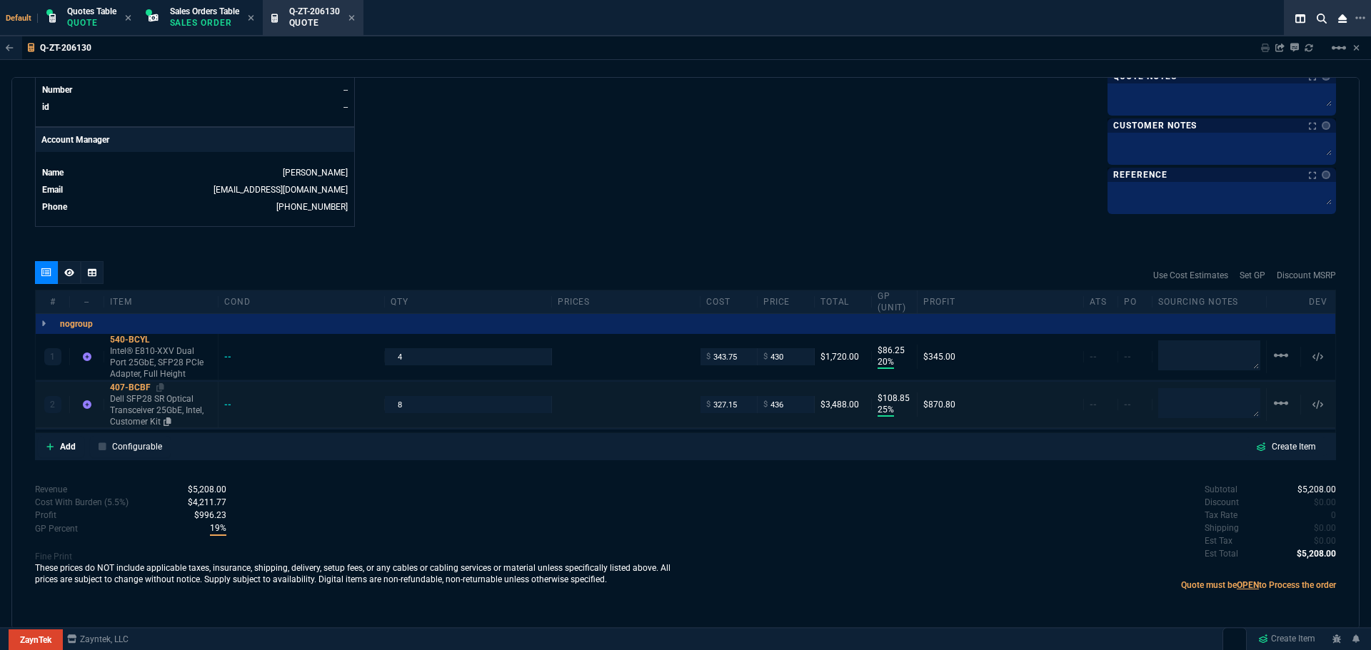
scroll to position [642, 0]
click at [795, 406] on input "436" at bounding box center [785, 404] width 45 height 16
type input "435"
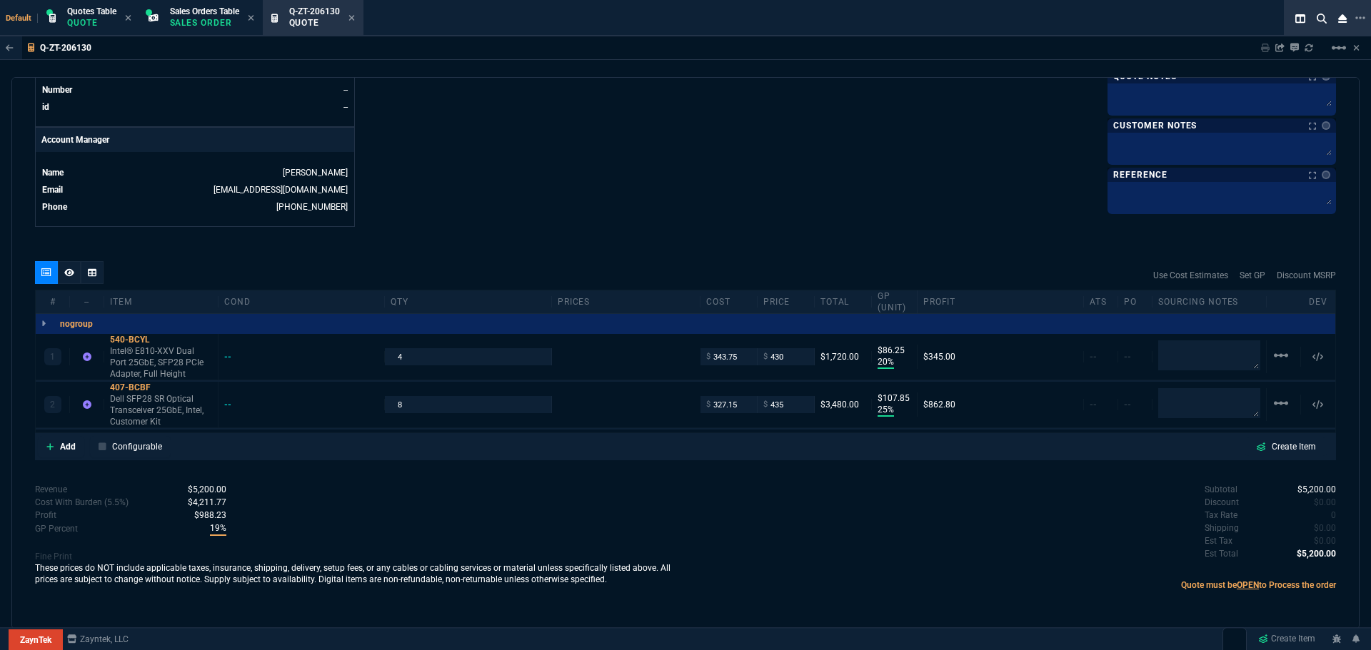
type input "108"
click at [120, 336] on div "540-BCYL" at bounding box center [161, 339] width 102 height 11
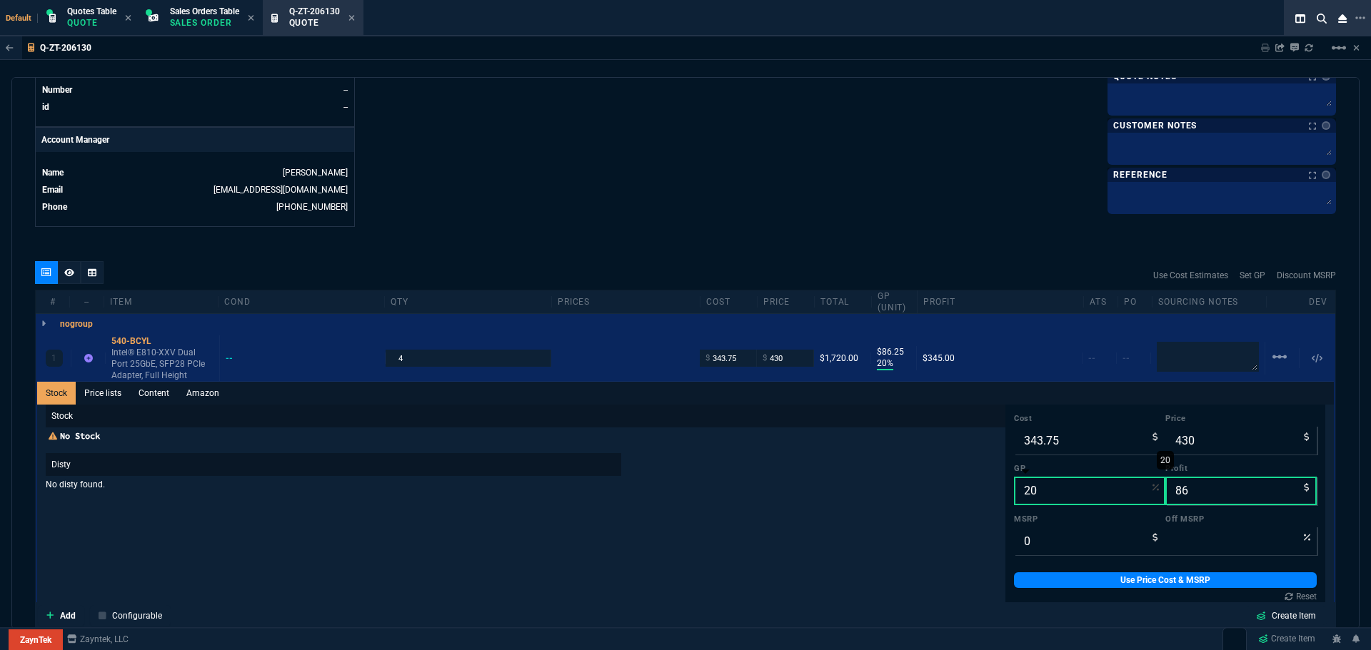
click at [1075, 498] on input "20" at bounding box center [1089, 491] width 151 height 29
type input "2"
type input "351"
type input "7"
type input "25"
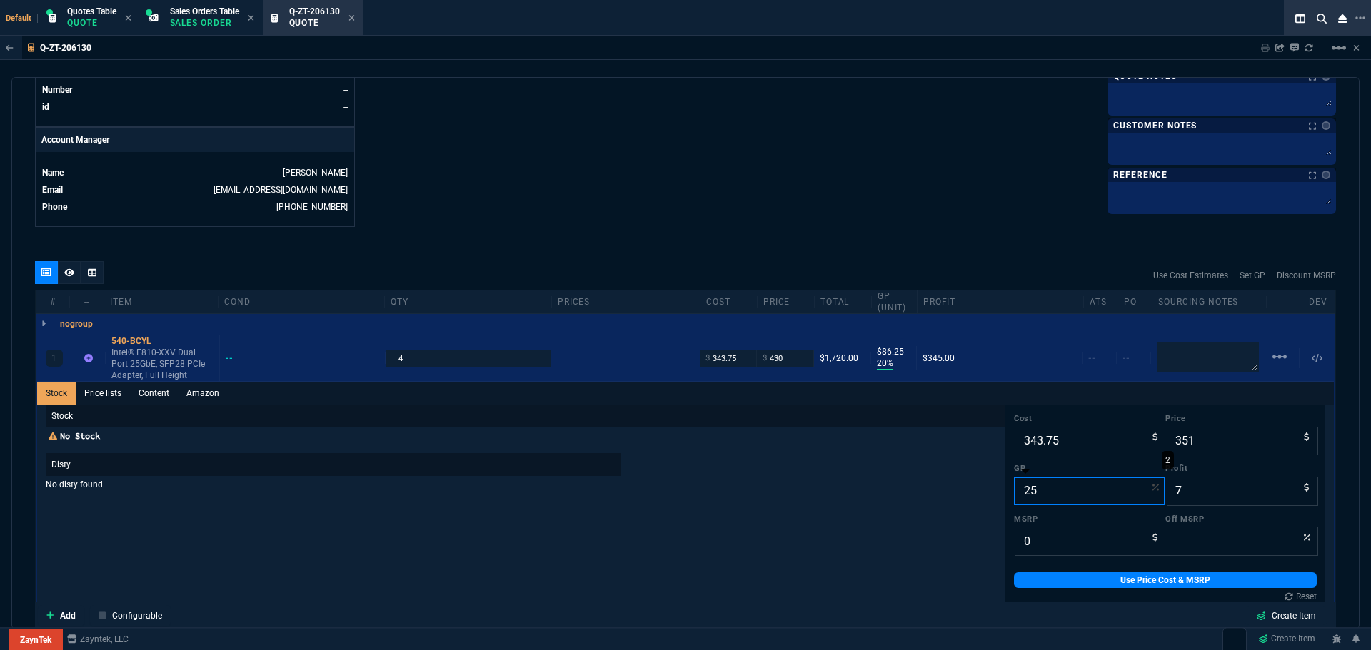
type input "458"
type input "114"
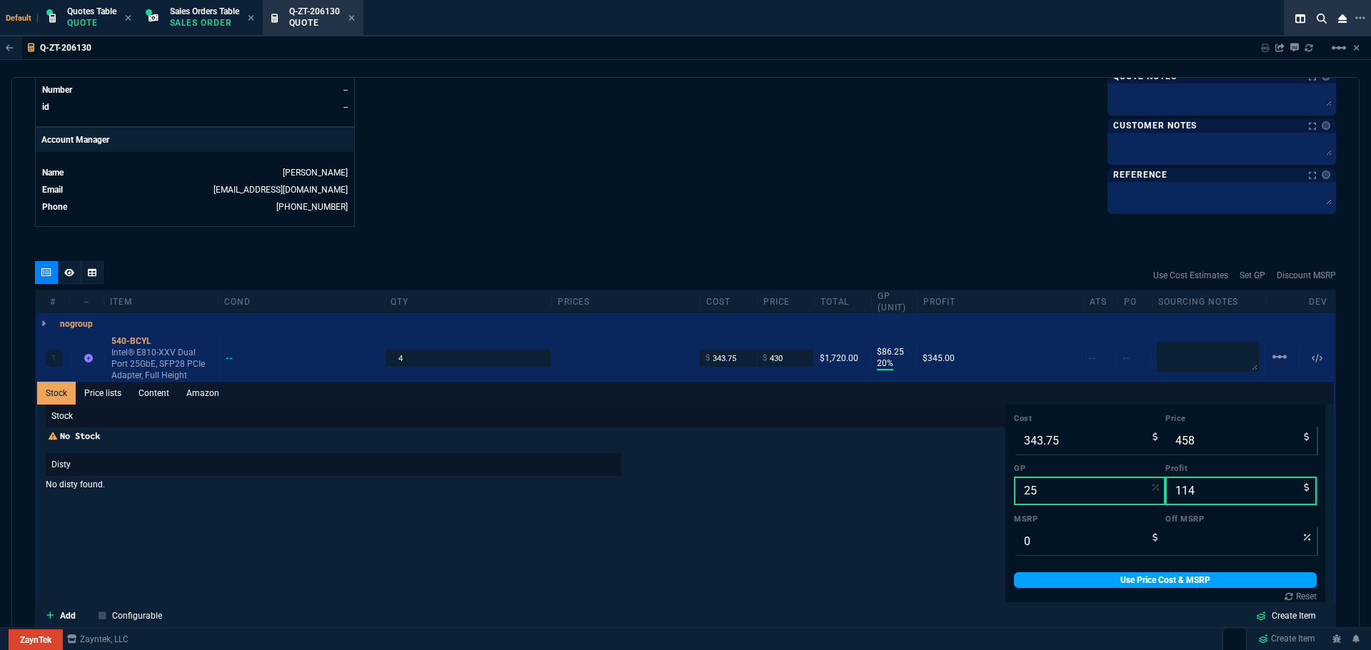
type input "25"
click at [1134, 580] on link "Use Price Cost & MSRP" at bounding box center [1165, 581] width 303 height 16
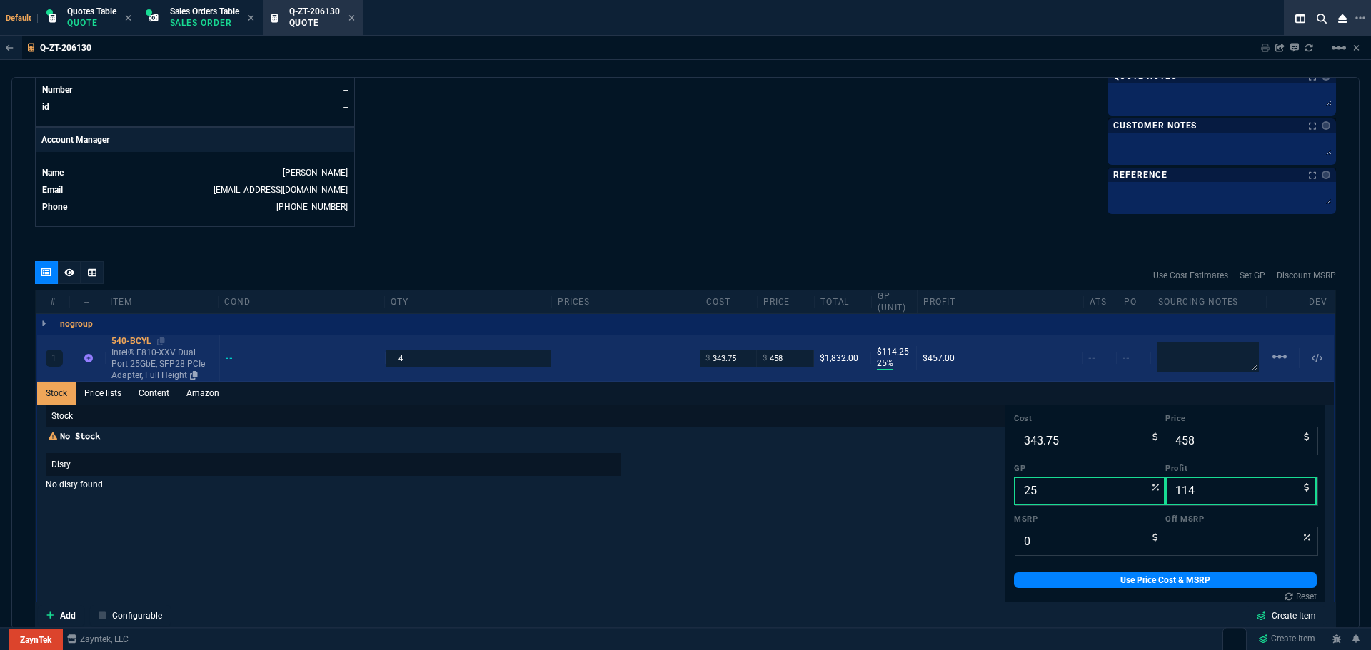
click at [134, 340] on div "540-BCYL" at bounding box center [162, 341] width 102 height 11
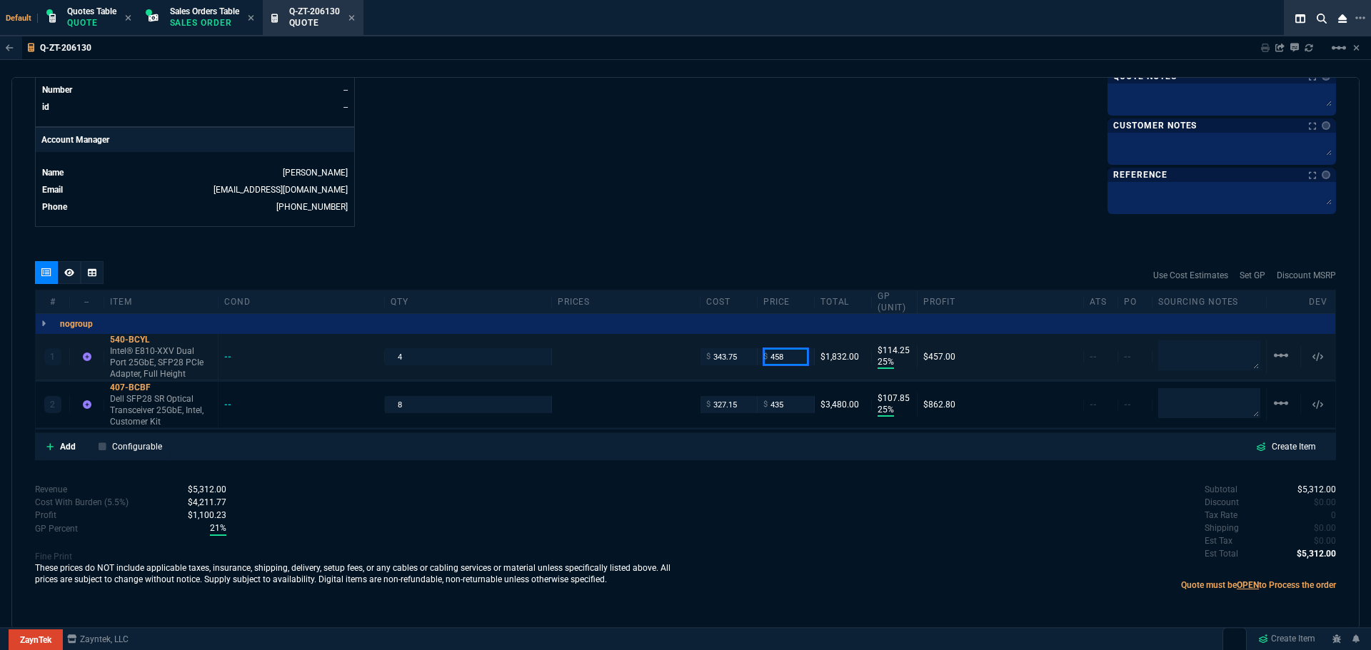
click at [789, 361] on input "458" at bounding box center [785, 356] width 45 height 16
type input "460"
type input "116"
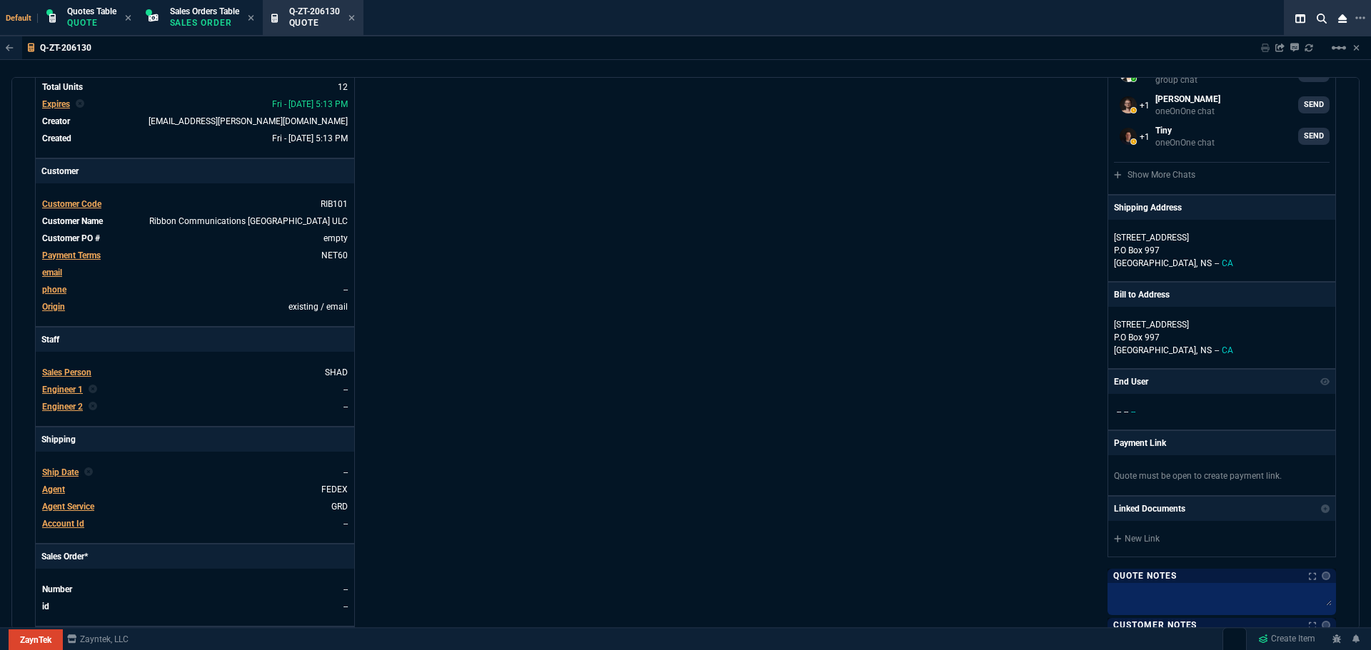
scroll to position [0, 0]
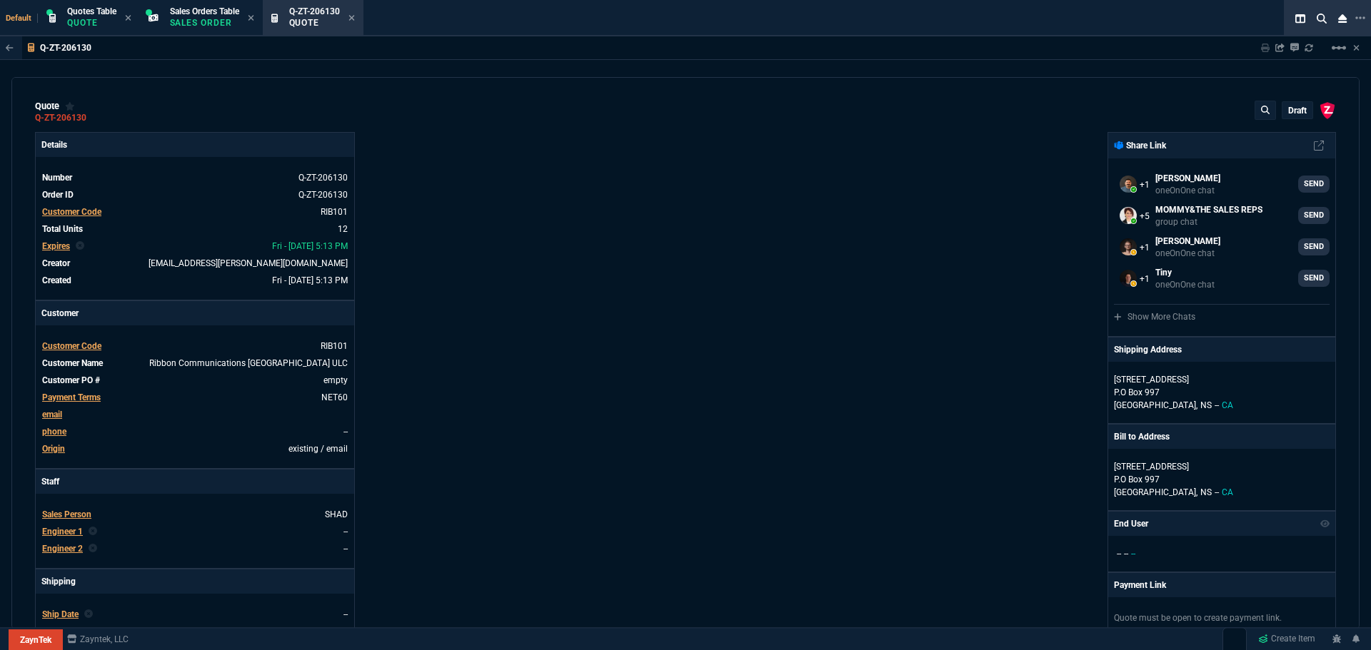
click at [1294, 112] on p "draft" at bounding box center [1297, 110] width 19 height 11
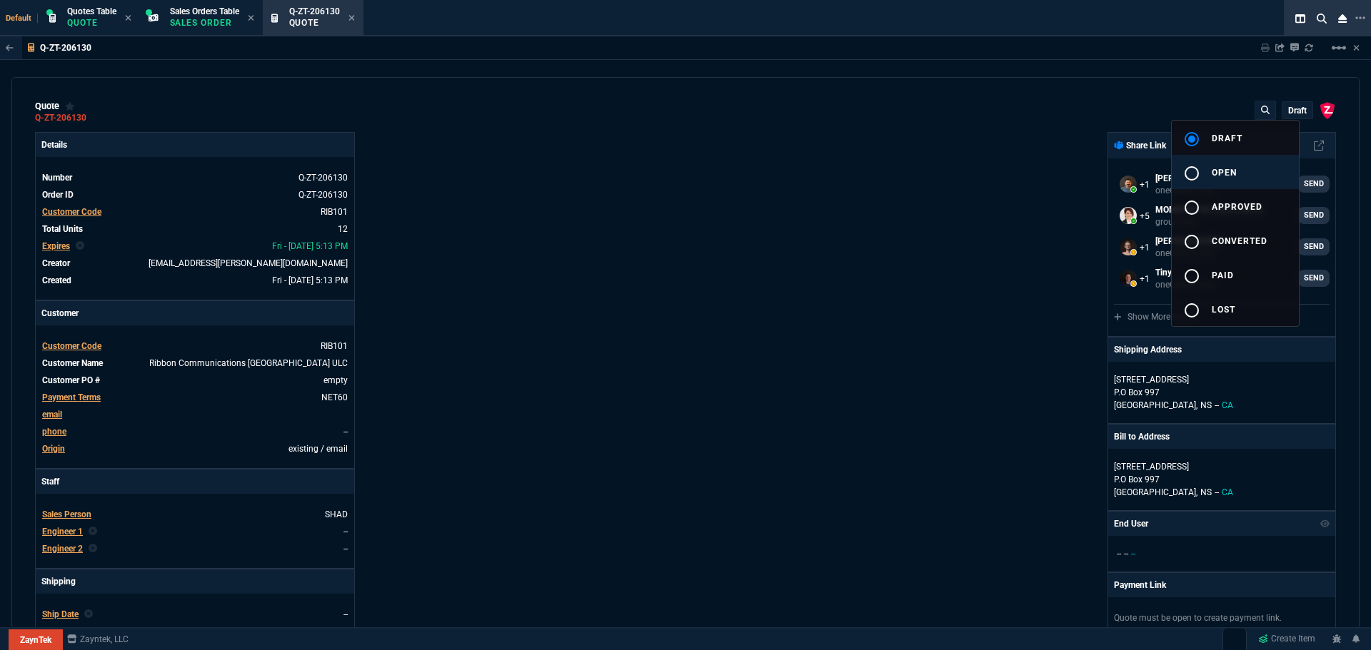
click at [1221, 176] on span "open" at bounding box center [1223, 173] width 25 height 10
click at [1028, 223] on div at bounding box center [685, 325] width 1371 height 650
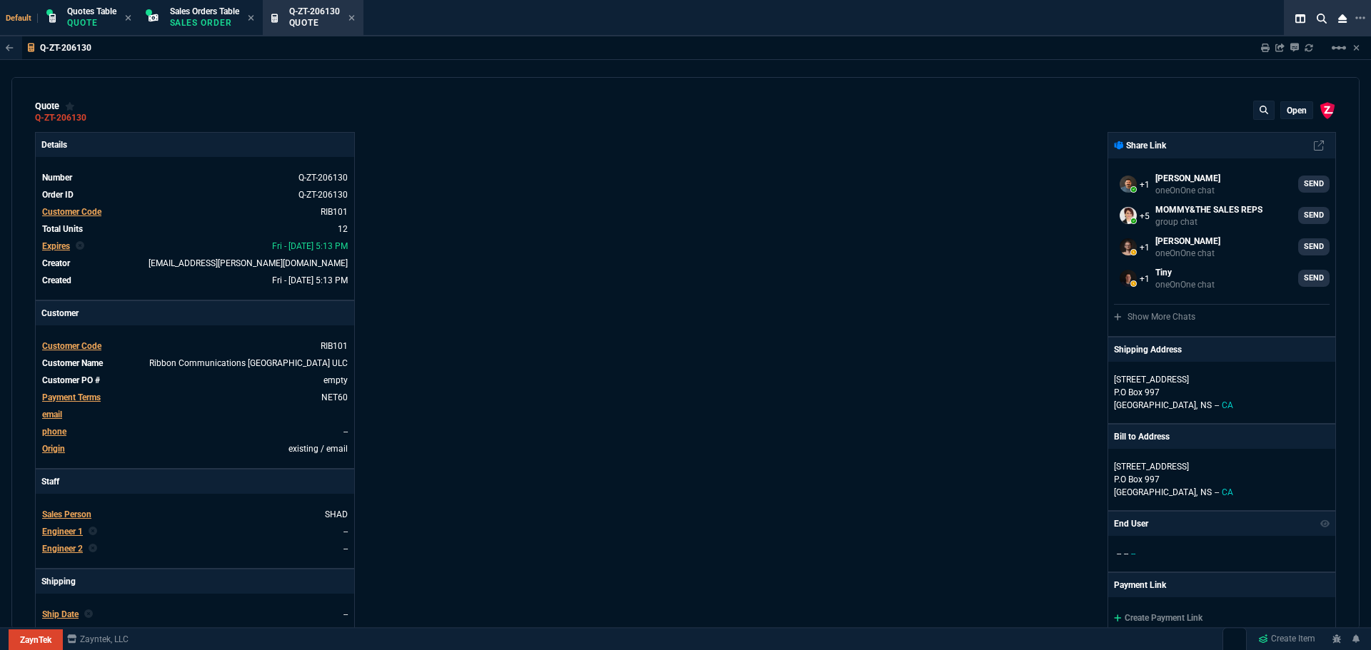
type input "25"
type input "116"
type input "25"
type input "108"
click at [897, 279] on div "ZaynTek, LLC 2609 Technology Dr Suite 200 Plano, TX 75074 Share Link Carlos Oca…" at bounding box center [1010, 500] width 650 height 737
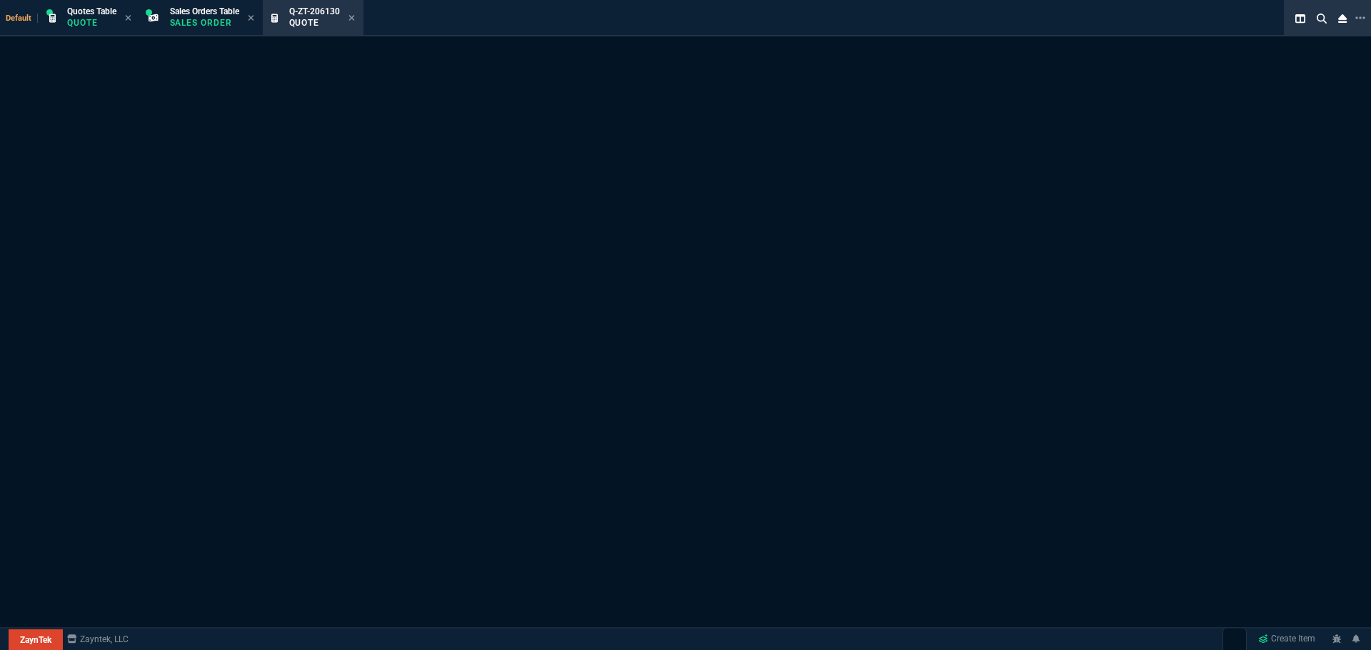
select select "4: SHAD"
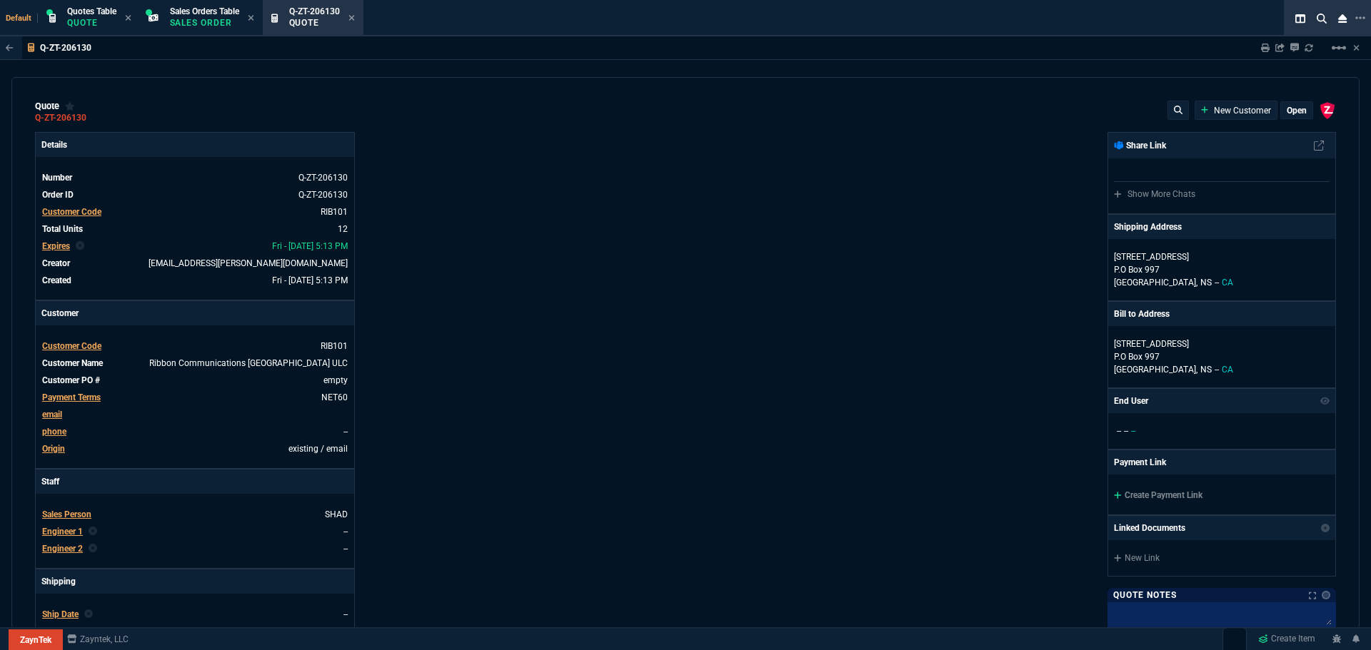
type input "25"
type input "116"
type input "25"
type input "108"
